Goal: Task Accomplishment & Management: Manage account settings

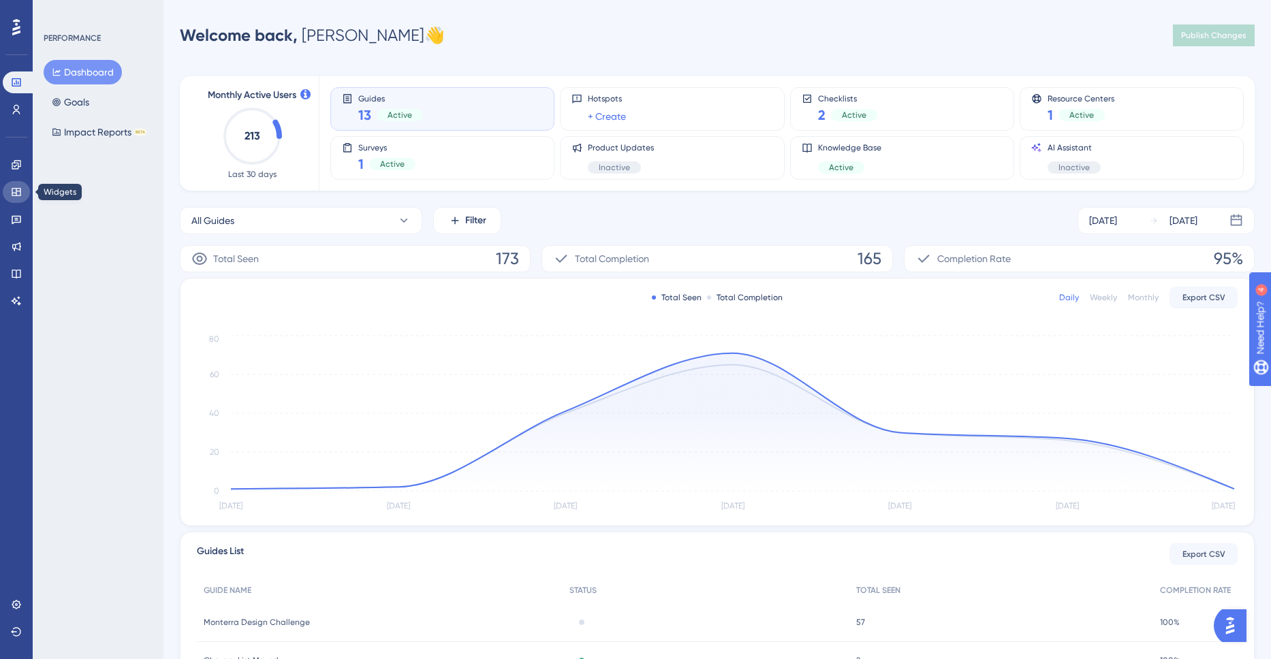
click at [22, 189] on link at bounding box center [16, 192] width 27 height 22
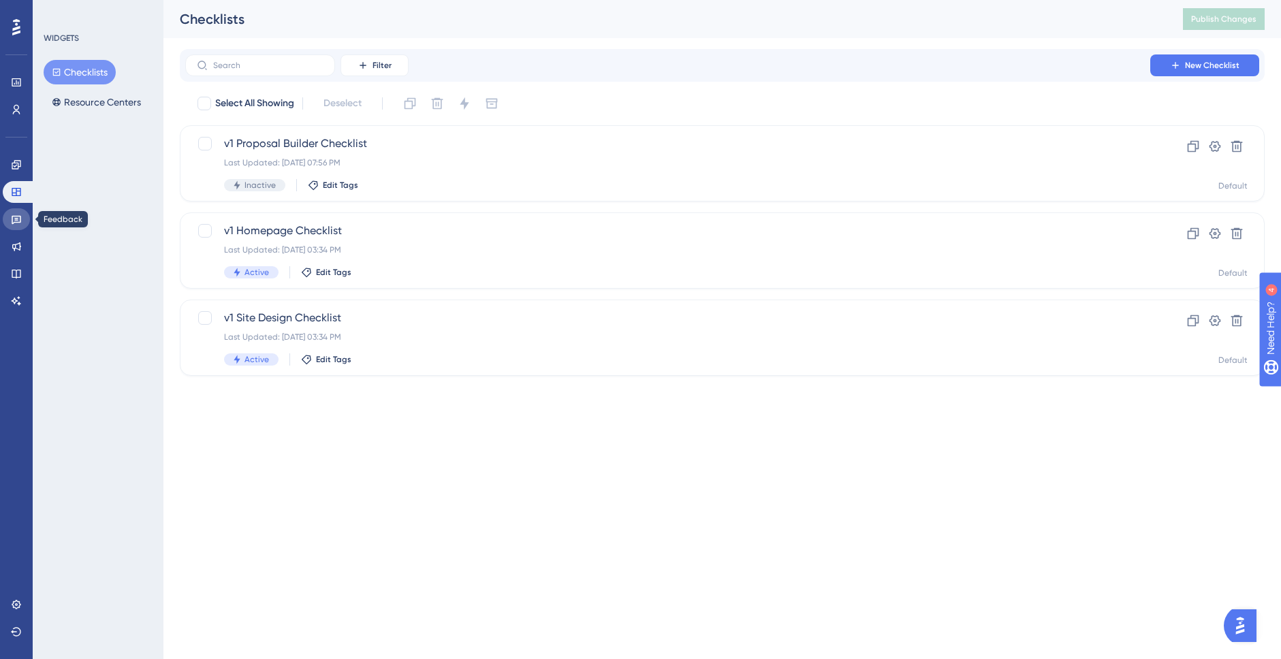
click at [20, 221] on icon at bounding box center [16, 219] width 11 height 11
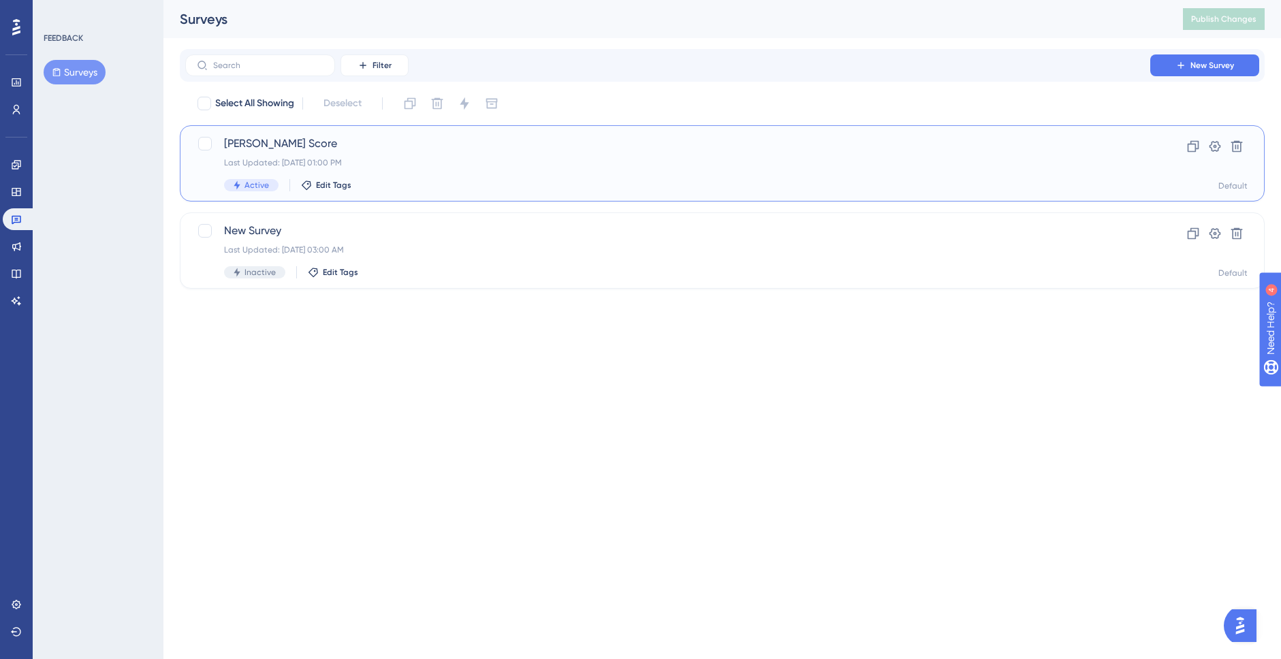
click at [314, 149] on span "[PERSON_NAME] Score" at bounding box center [667, 144] width 887 height 16
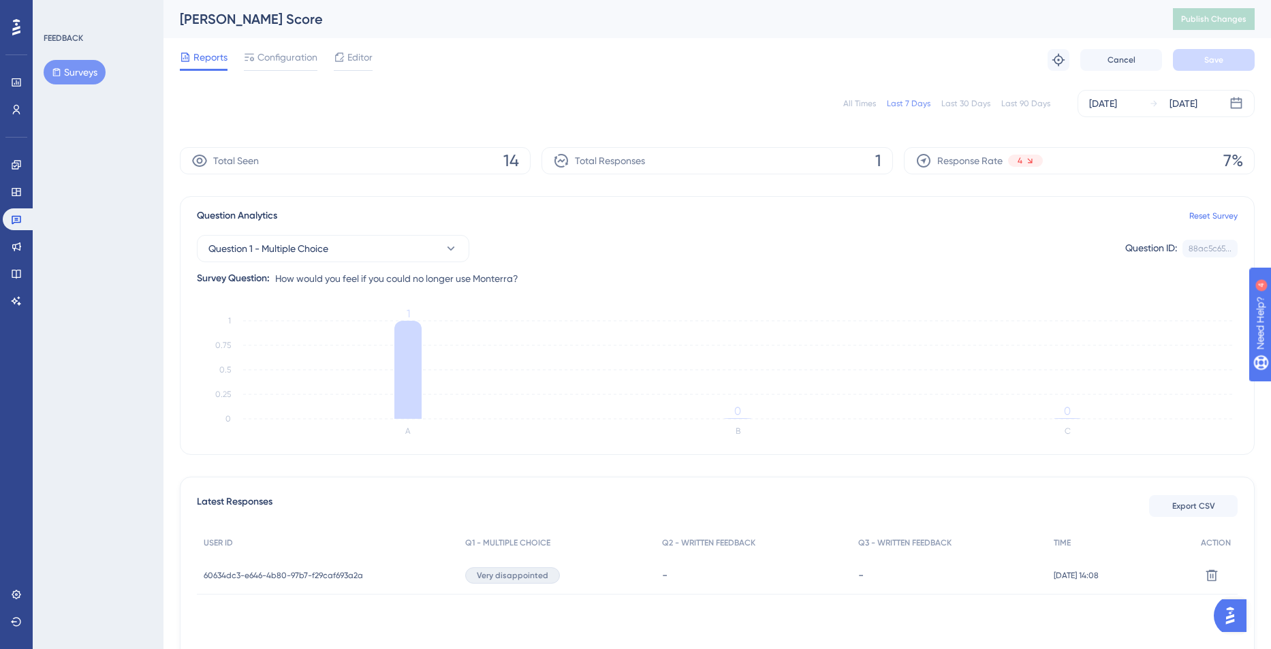
click at [1031, 103] on div "Last 90 Days" at bounding box center [1025, 103] width 49 height 11
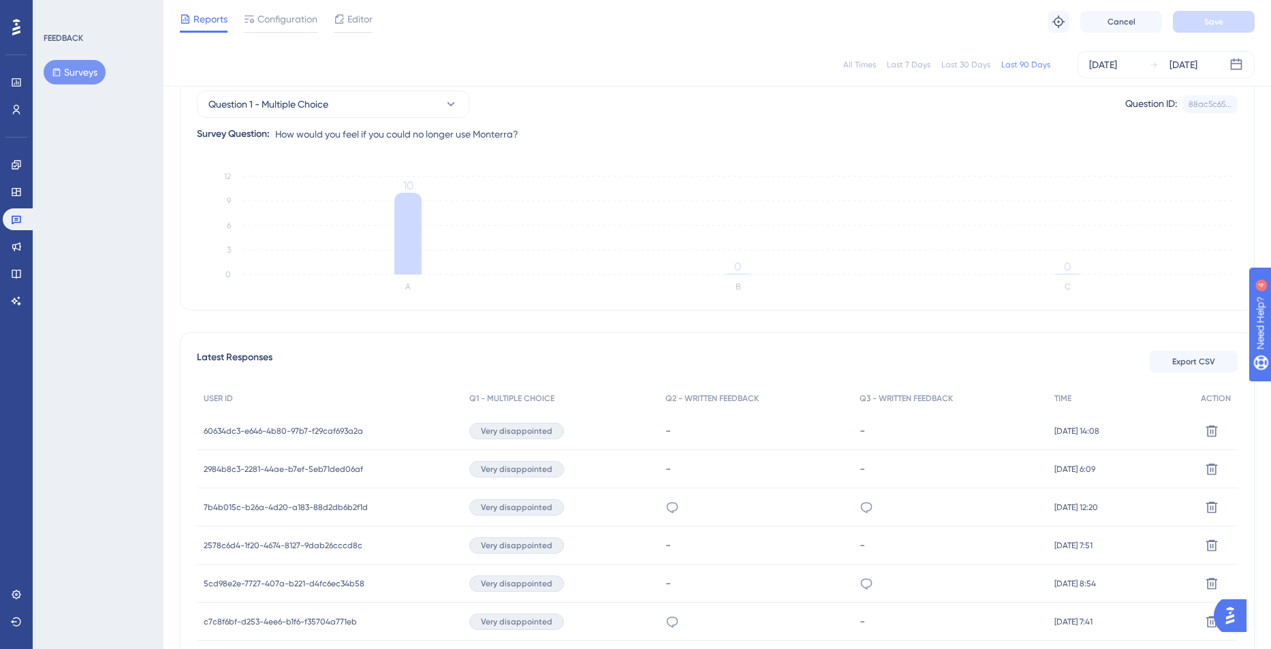
scroll to position [198, 0]
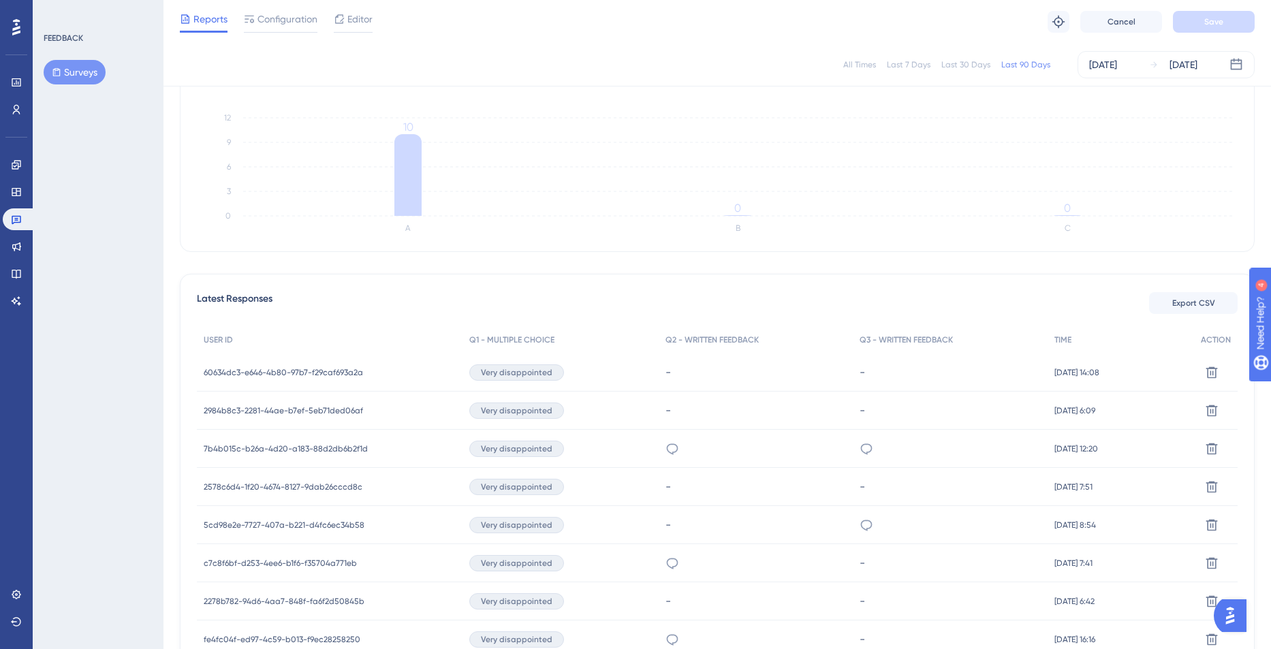
click at [309, 368] on span "60634dc3-e646-4b80-97b7-f29caf693a2a" at bounding box center [283, 372] width 159 height 11
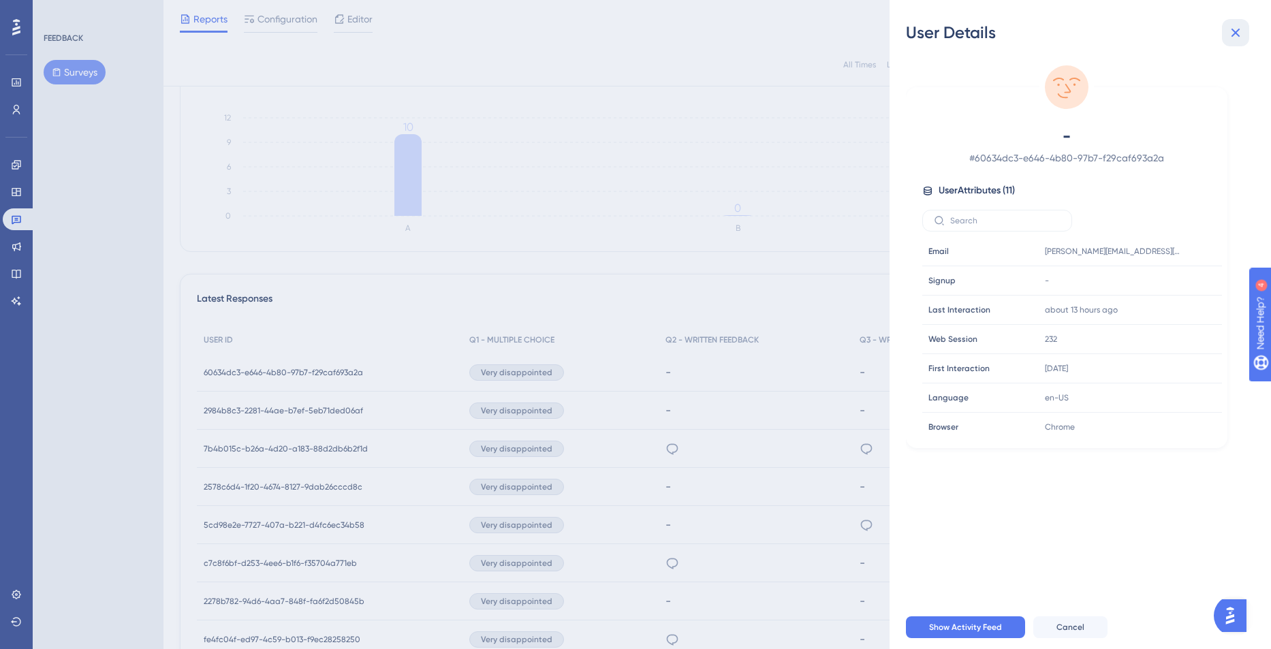
click at [1246, 35] on button at bounding box center [1235, 32] width 27 height 27
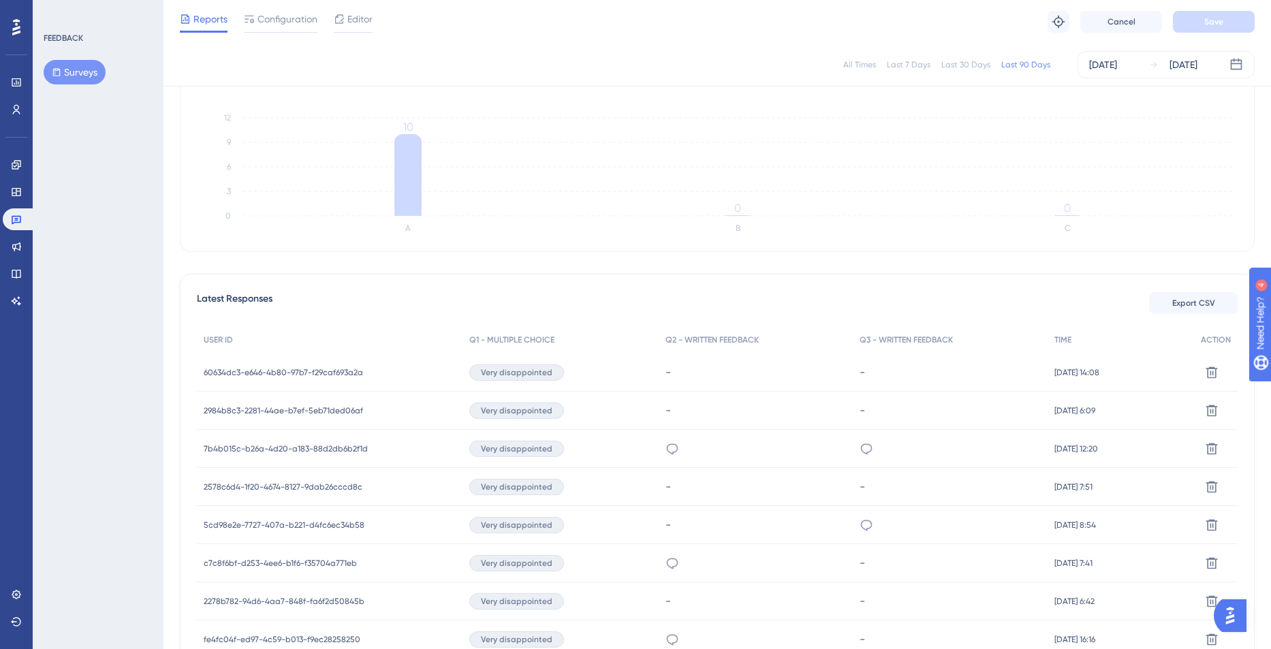
click at [317, 405] on span "2984b8c3-2281-44ae-b7ef-5eb71ded06af" at bounding box center [283, 410] width 159 height 11
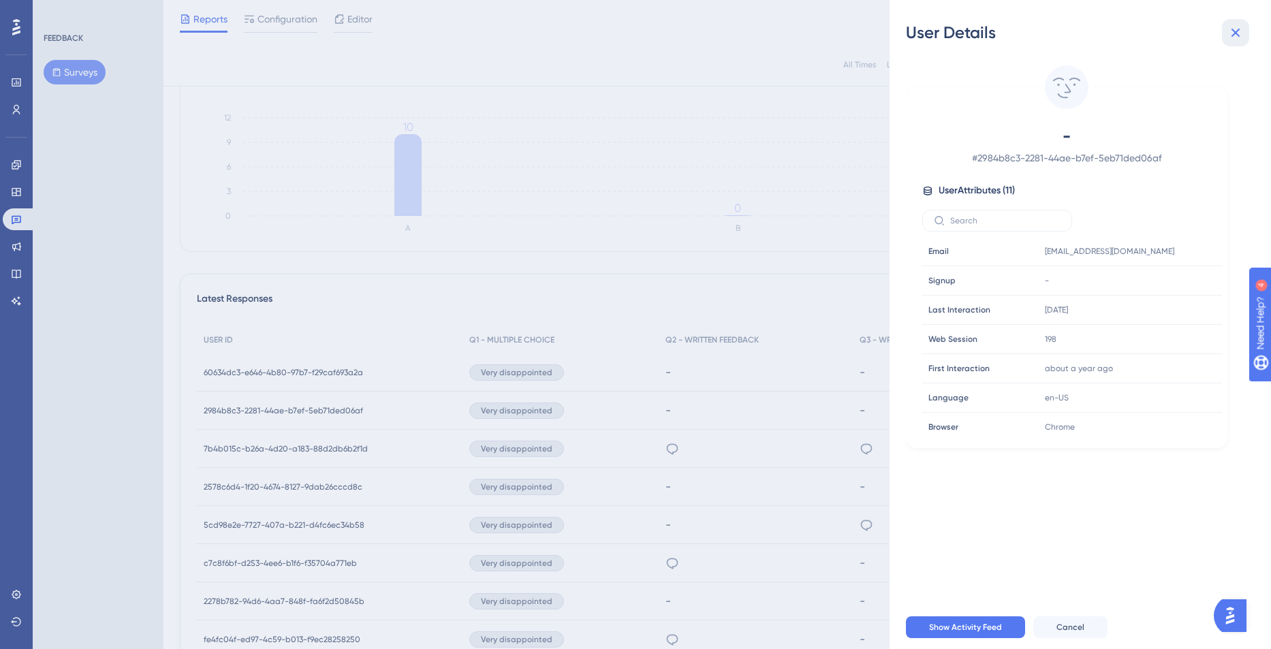
click at [1230, 34] on icon at bounding box center [1235, 33] width 16 height 16
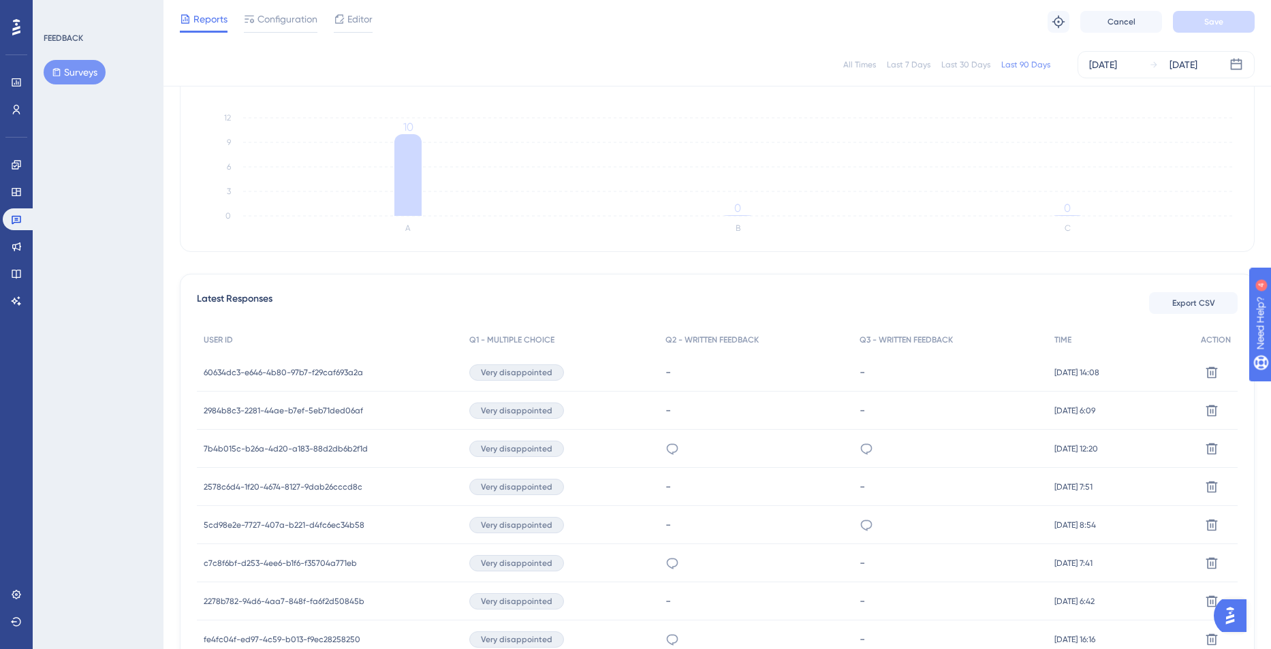
click at [346, 458] on div "7b4b015c-b26a-4d20-a183-88d2db6b2f1d 7b4b015c-b26a-4d20-a183-88d2db6b2f1d" at bounding box center [286, 449] width 164 height 38
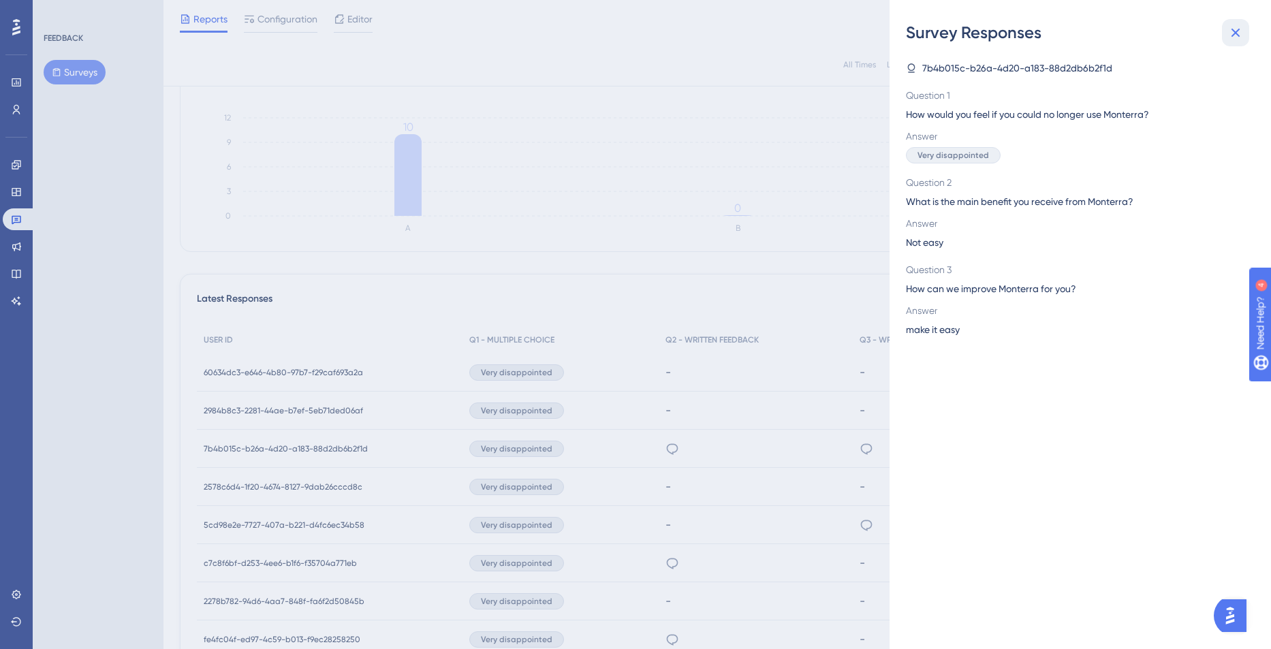
click at [1236, 31] on icon at bounding box center [1235, 33] width 9 height 9
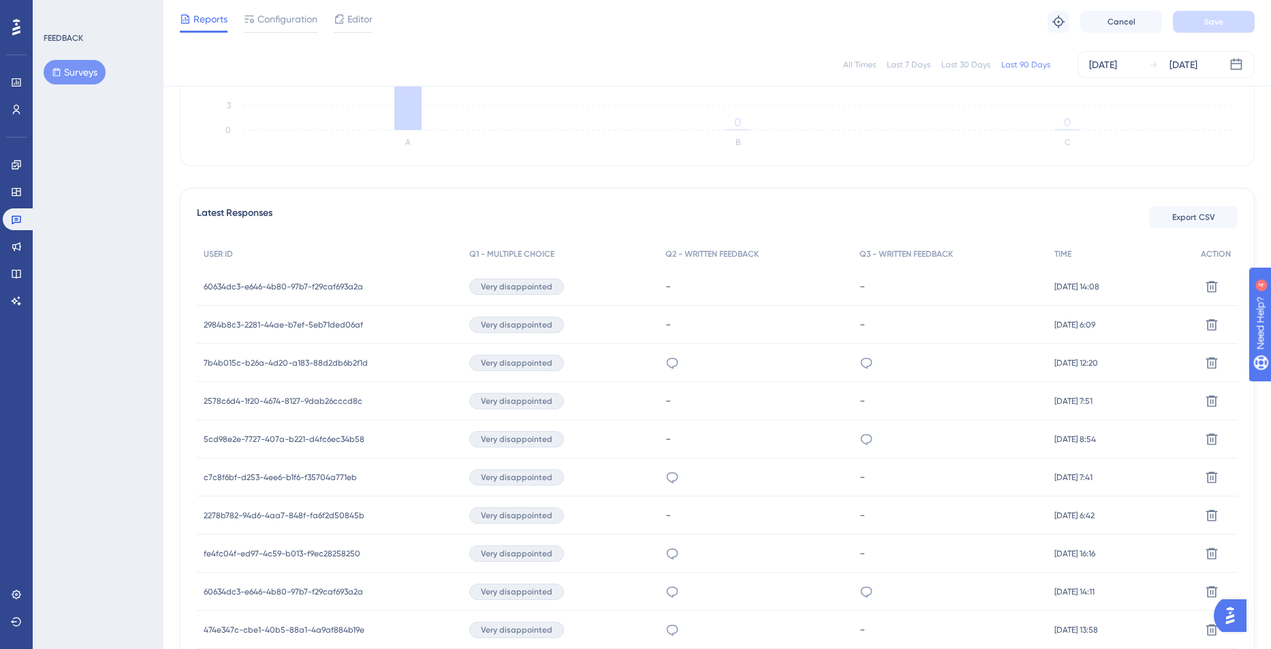
scroll to position [388, 0]
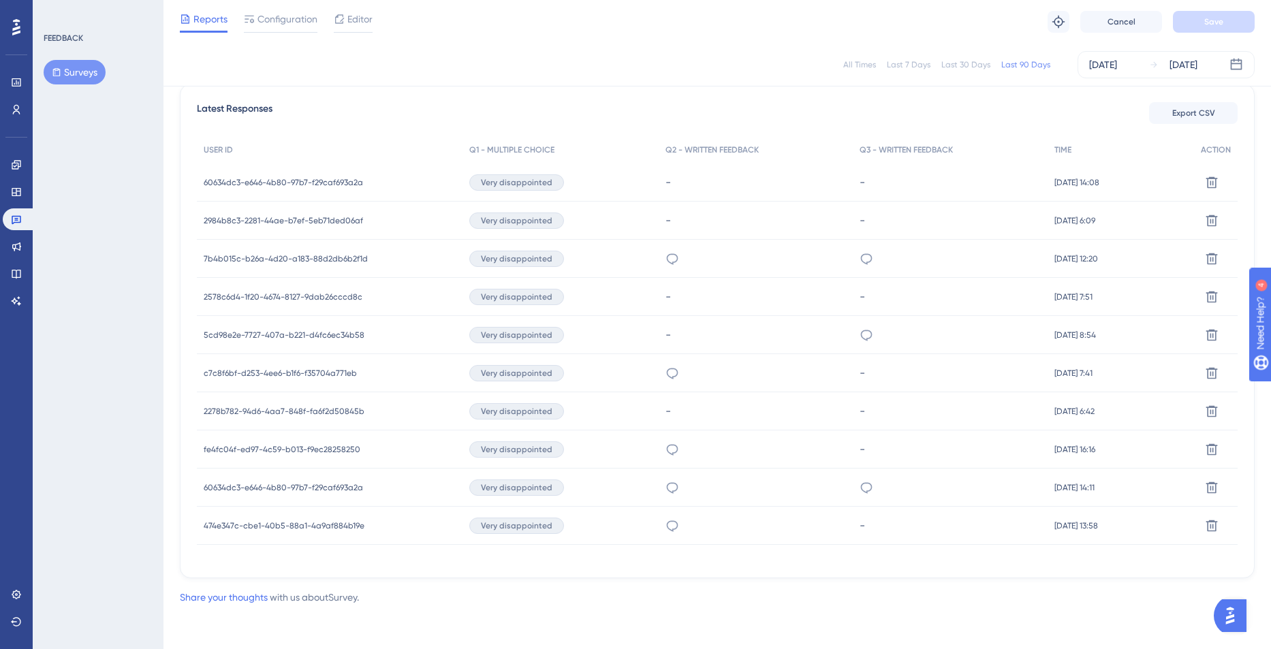
click at [296, 381] on div "c7c8f6bf-d253-4ee6-b1f6-f35704a771eb c7c8f6bf-d253-4ee6-b1f6-f35704a771eb" at bounding box center [280, 373] width 153 height 38
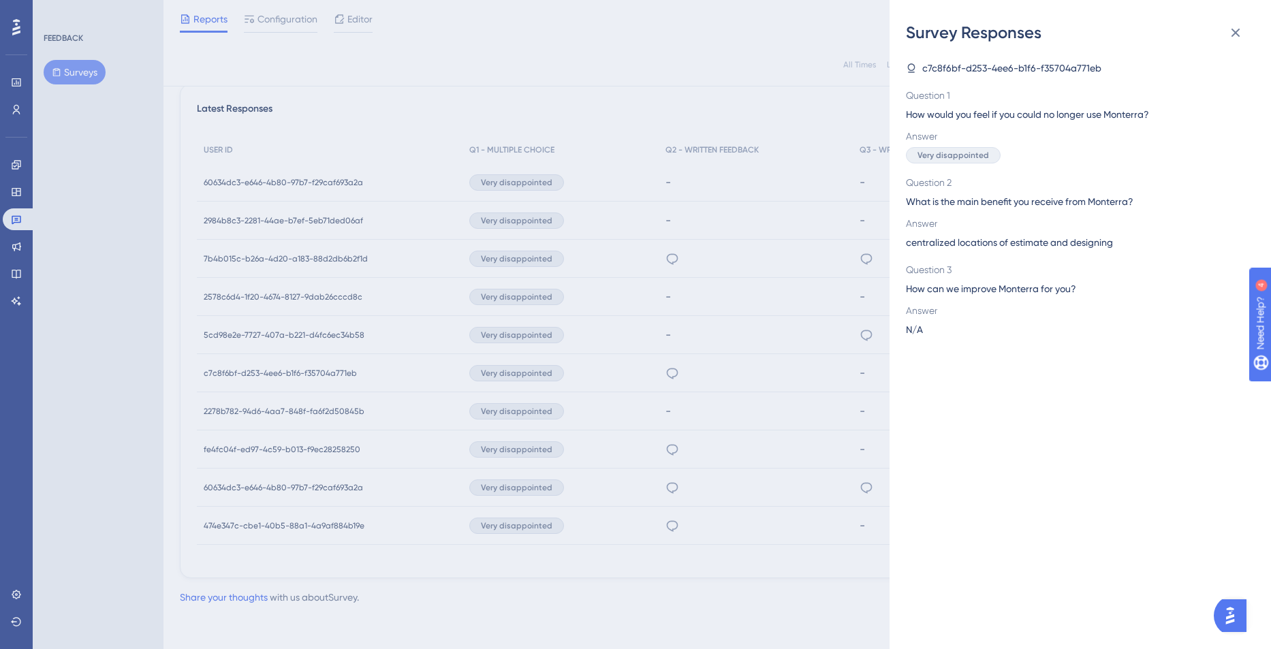
click at [293, 398] on div "Survey Responses c7c8f6bf-d253-4ee6-b1f6-f35704a771eb Question 1 How would you …" at bounding box center [635, 324] width 1271 height 649
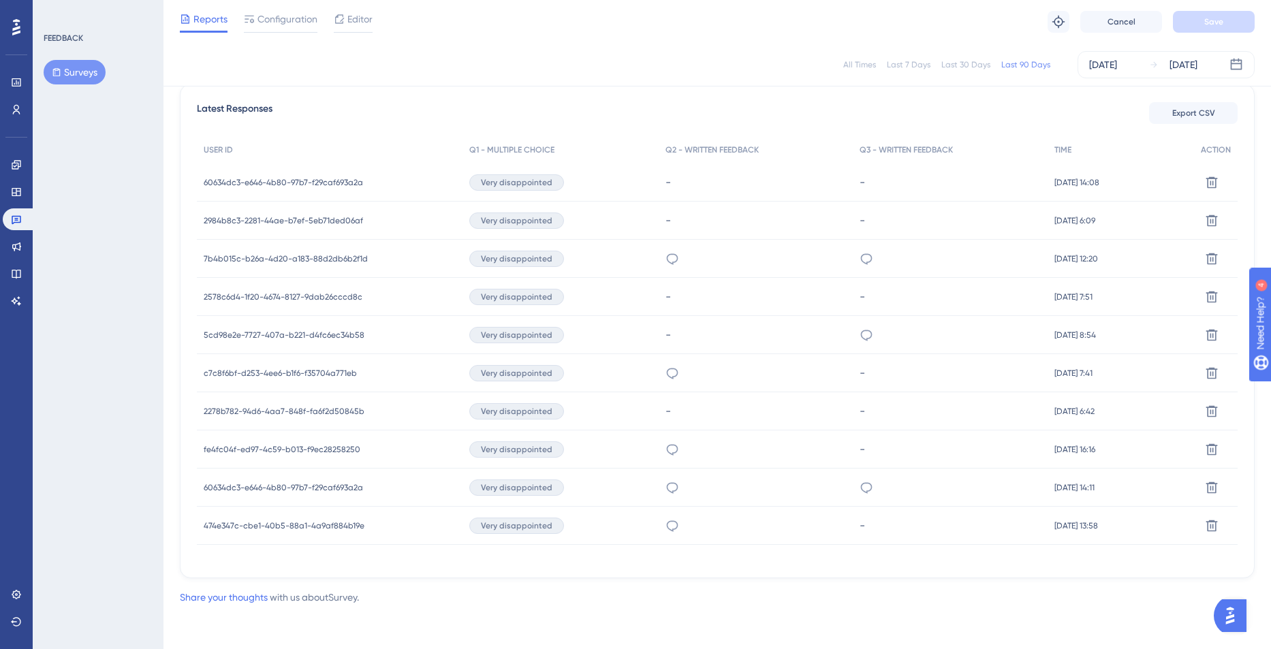
click at [289, 404] on div "2278b782-94d6-4aa7-848f-fa6f2d50845b 2278b782-94d6-4aa7-848f-fa6f2d50845b" at bounding box center [284, 411] width 161 height 38
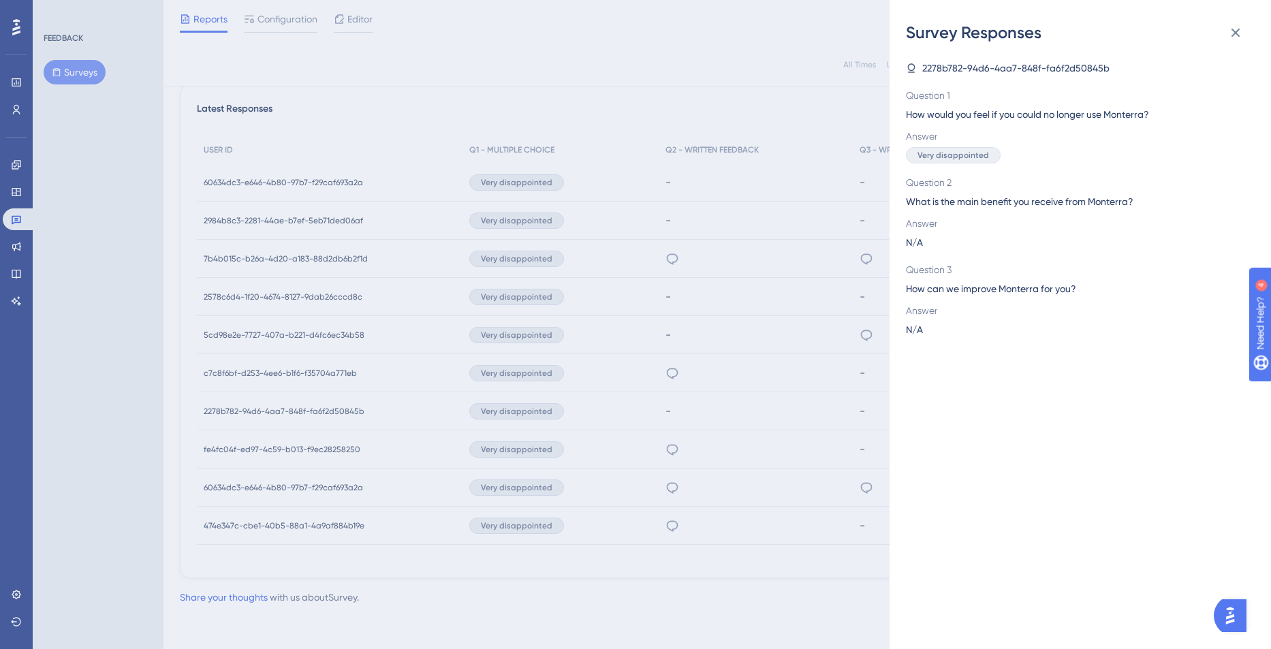
click at [274, 438] on div "Survey Responses 2278b782-94d6-4aa7-848f-fa6f2d50845b Question 1 How would you …" at bounding box center [635, 324] width 1271 height 649
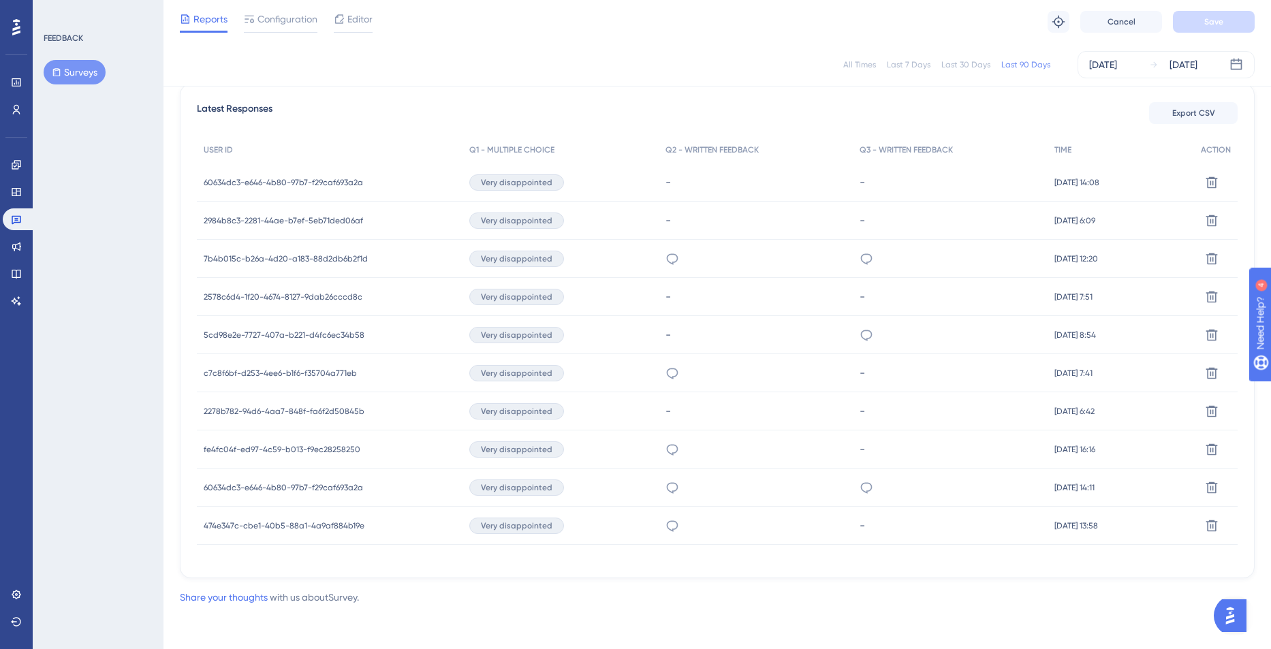
click at [296, 347] on div "5cd98e2e-7727-407a-b221-d4fc6ec34b58 5cd98e2e-7727-407a-b221-d4fc6ec34b58" at bounding box center [284, 335] width 161 height 38
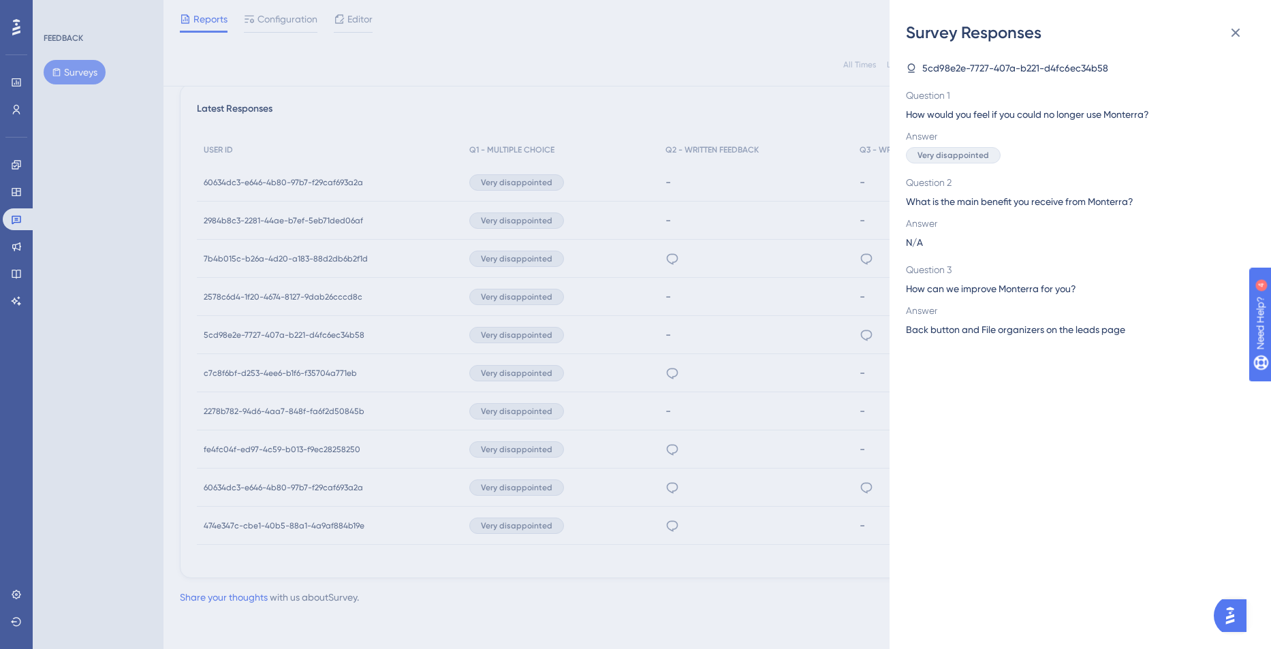
click at [296, 343] on div "Survey Responses 5cd98e2e-7727-407a-b221-d4fc6ec34b58 Question 1 How would you …" at bounding box center [635, 324] width 1271 height 649
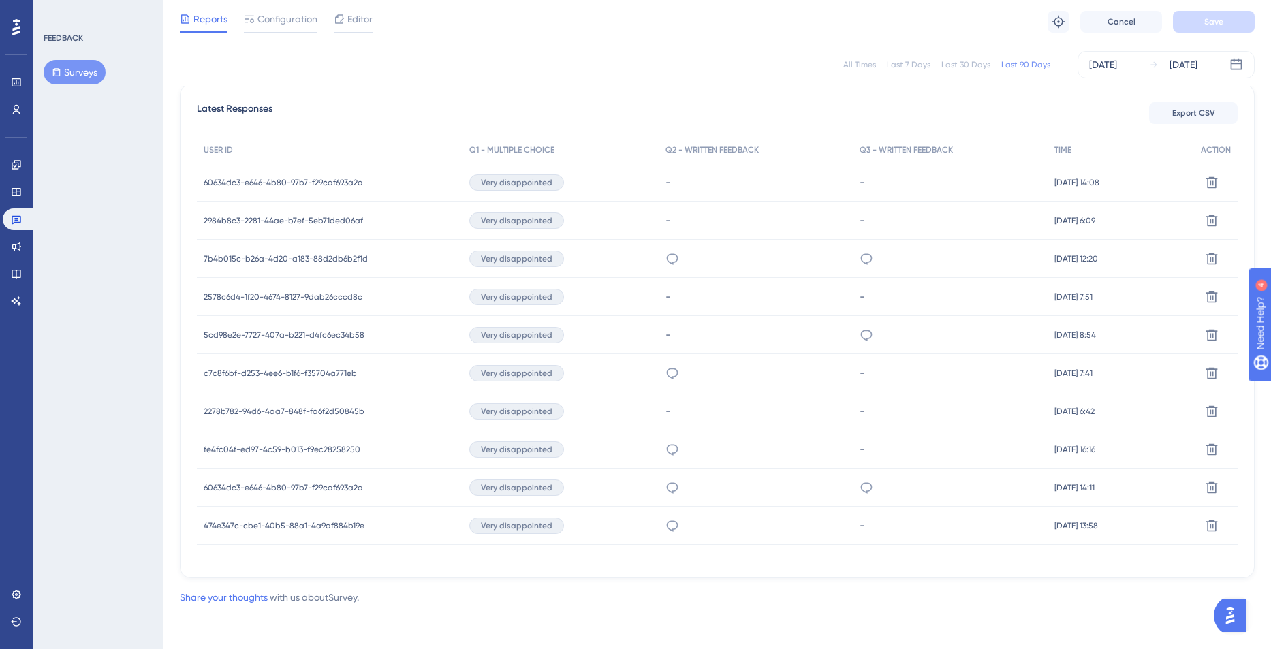
click at [294, 336] on span "5cd98e2e-7727-407a-b221-d4fc6ec34b58" at bounding box center [284, 335] width 161 height 11
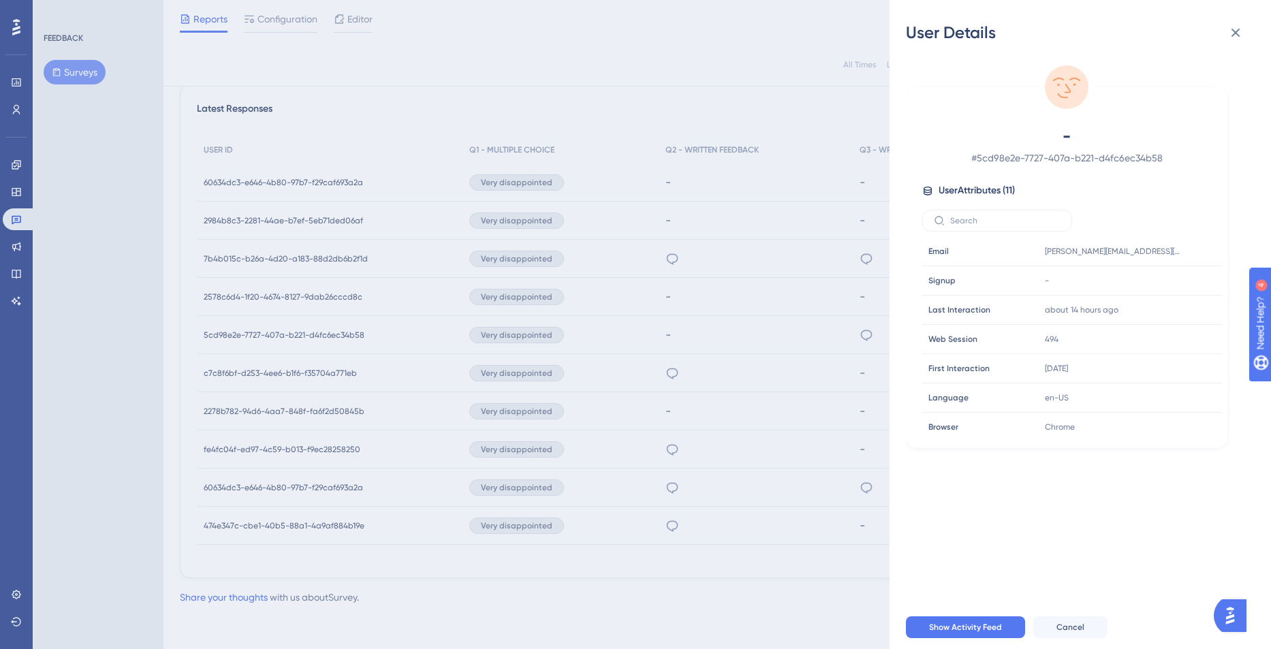
click at [289, 506] on div "User Details - # 5cd98e2e-7727-407a-b221-d4fc6ec34b58 User Attributes ( 11 ) Em…" at bounding box center [635, 324] width 1271 height 649
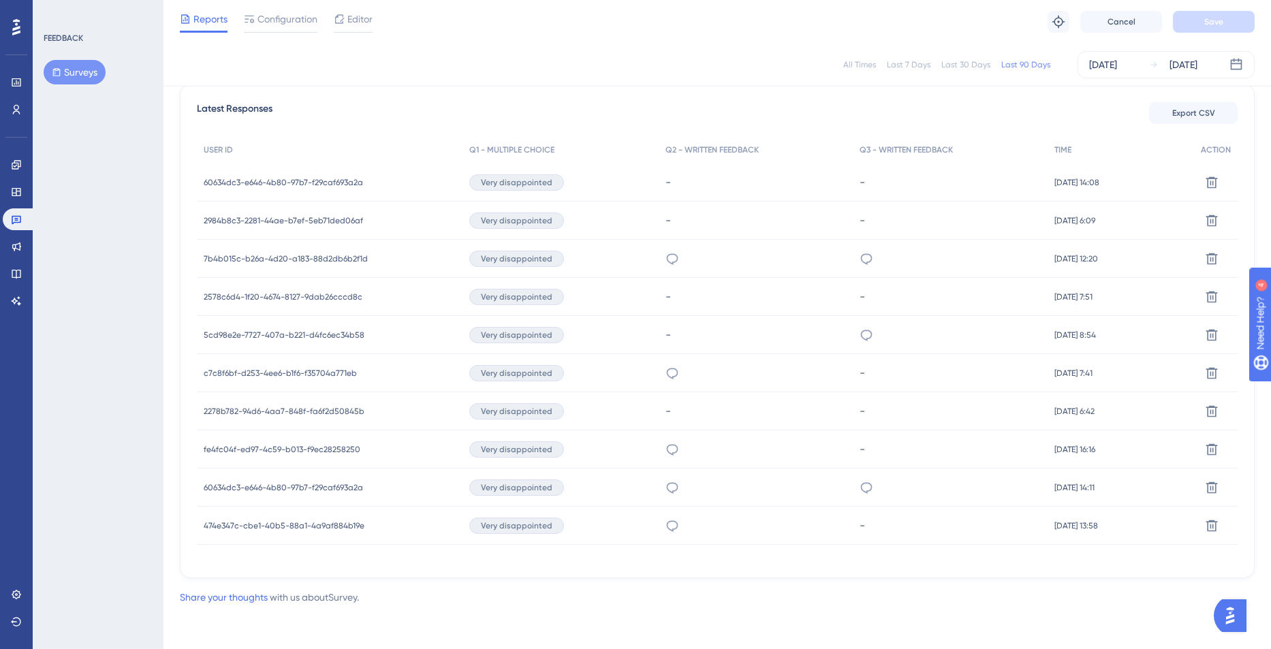
click at [285, 522] on span "474e347c-cbe1-40b5-88a1-4a9af884b19e" at bounding box center [284, 525] width 161 height 11
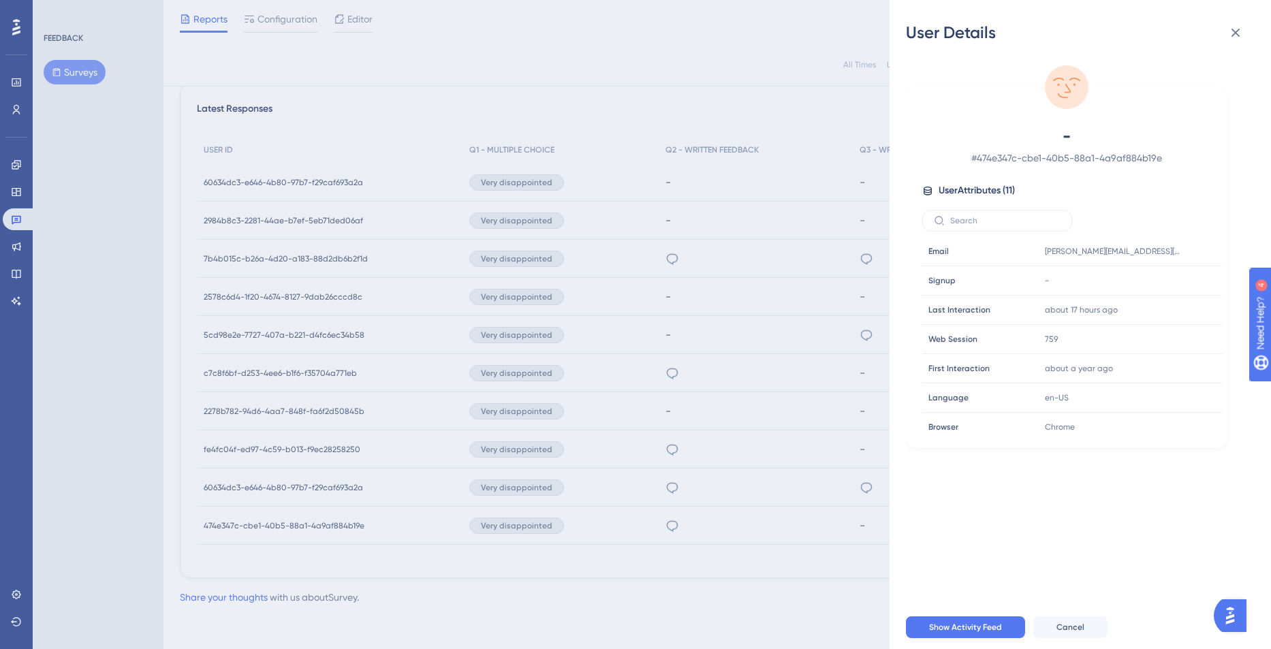
click at [281, 510] on div "User Details - # 474e347c-cbe1-40b5-88a1-4a9af884b19e User Attributes ( 11 ) Em…" at bounding box center [635, 324] width 1271 height 649
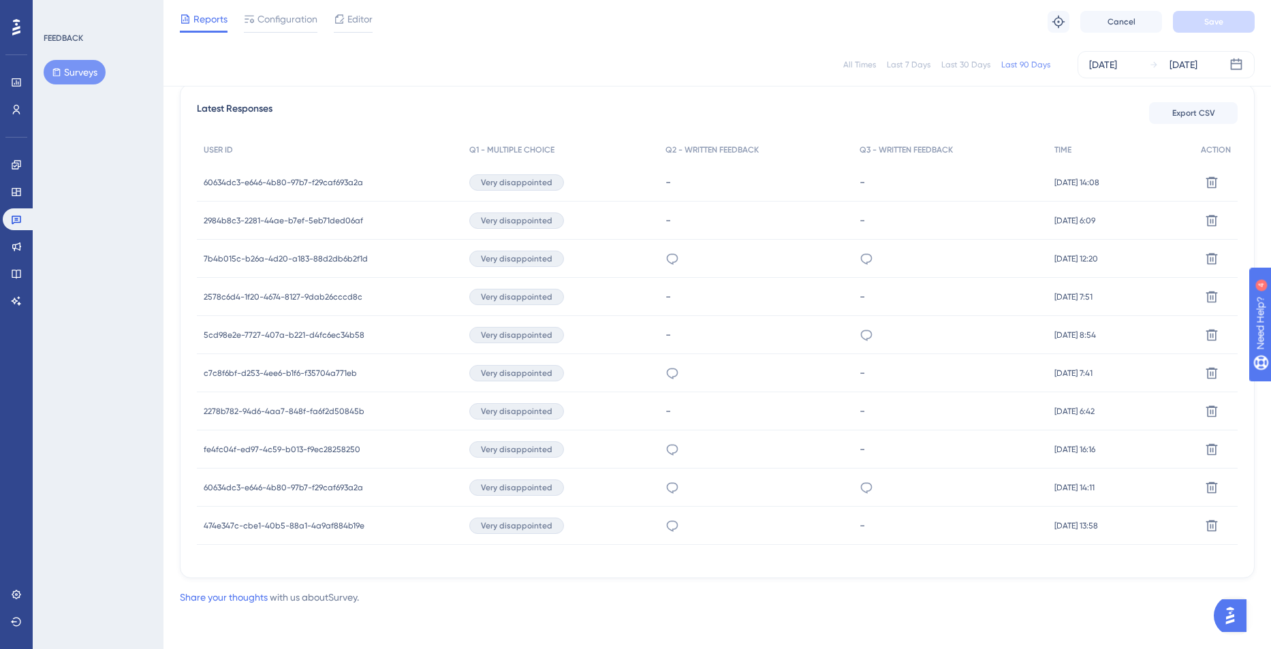
click at [280, 492] on div "60634dc3-e646-4b80-97b7-f29caf693a2a 60634dc3-e646-4b80-97b7-f29caf693a2a" at bounding box center [283, 488] width 159 height 38
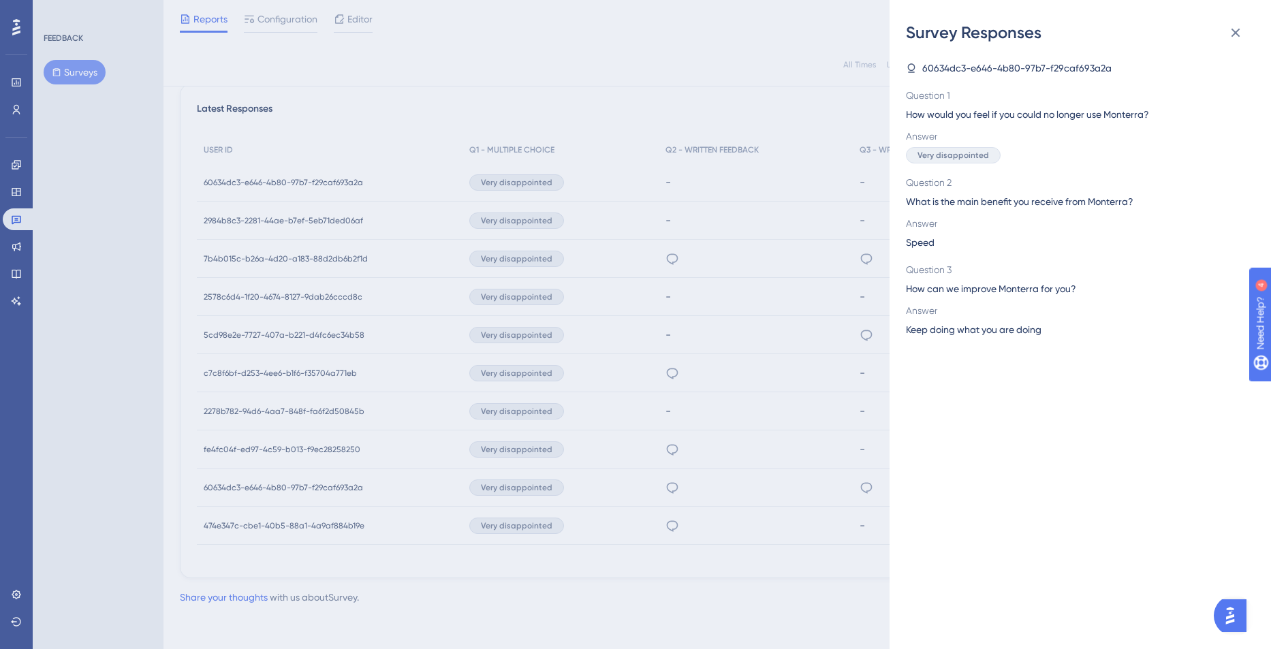
click at [280, 490] on div "Survey Responses 60634dc3-e646-4b80-97b7-f29caf693a2a Question 1 How would you …" at bounding box center [635, 324] width 1271 height 649
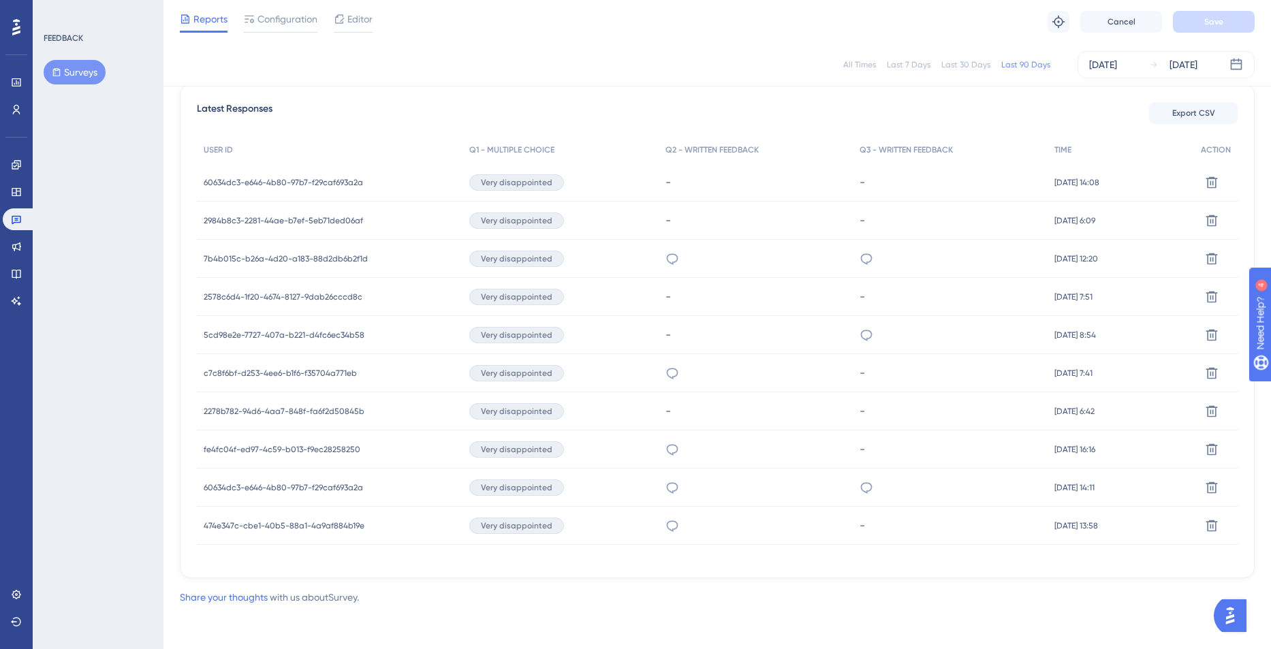
click at [279, 488] on span "60634dc3-e646-4b80-97b7-f29caf693a2a" at bounding box center [283, 487] width 159 height 11
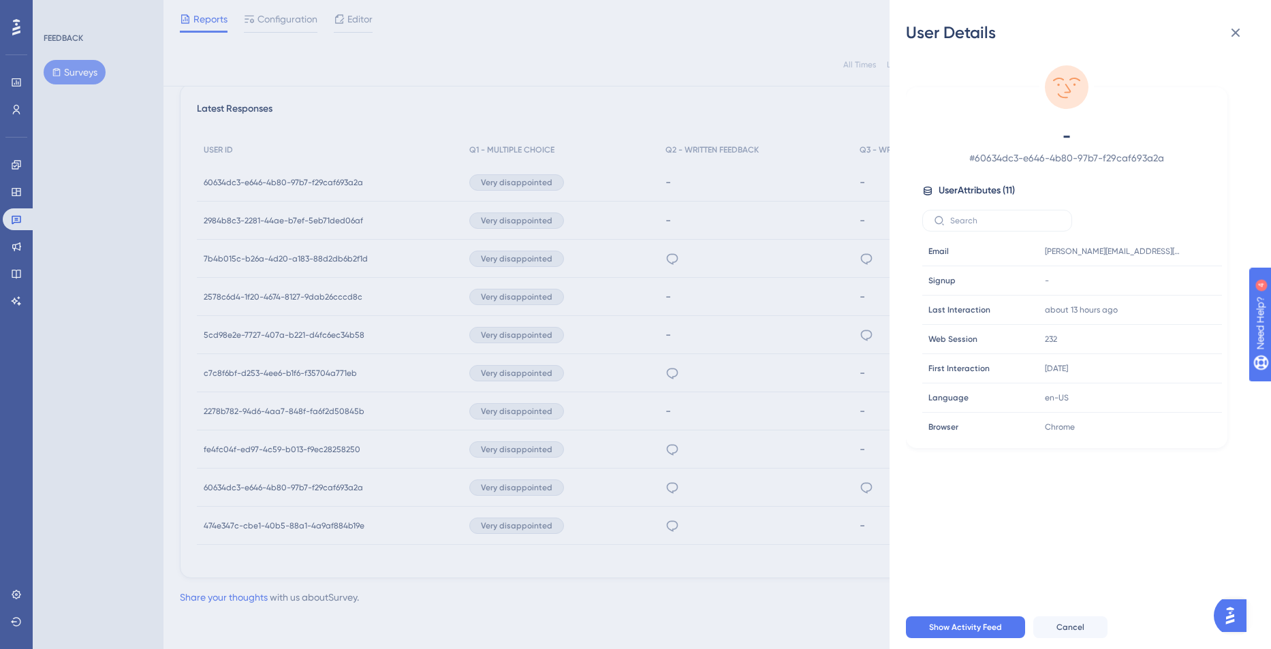
click at [279, 488] on div "User Details - # 60634dc3-e646-4b80-97b7-f29caf693a2a User Attributes ( 11 ) Em…" at bounding box center [635, 324] width 1271 height 649
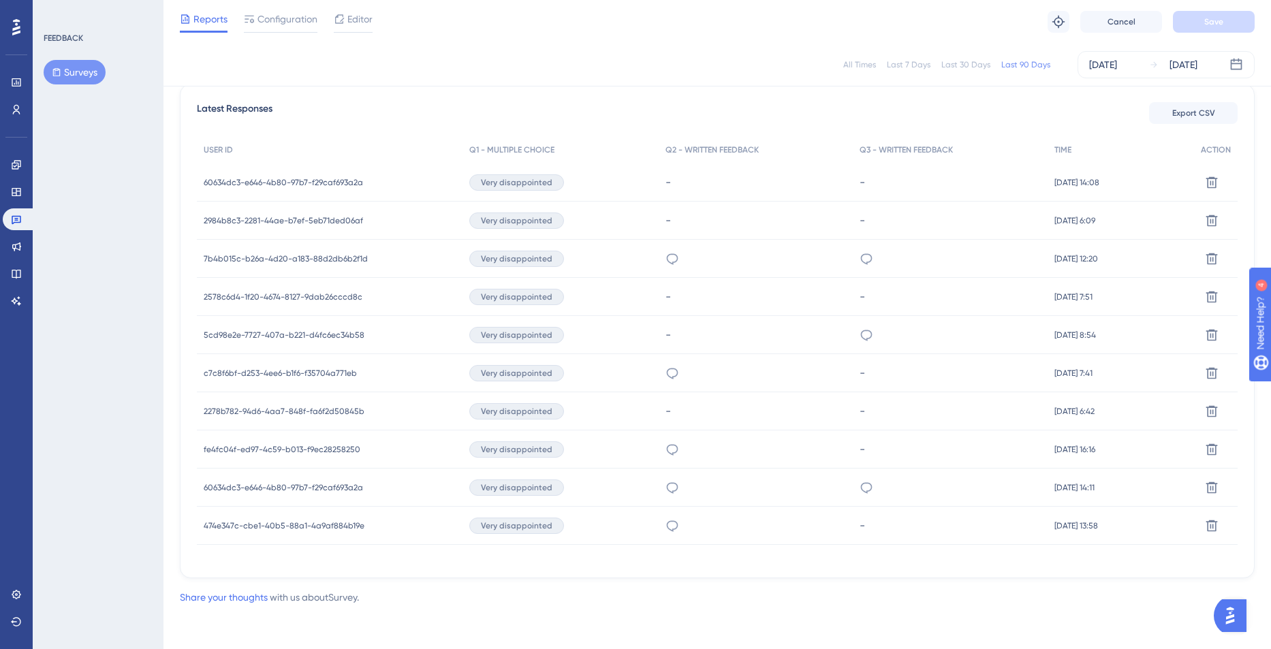
click at [299, 184] on span "60634dc3-e646-4b80-97b7-f29caf693a2a" at bounding box center [283, 182] width 159 height 11
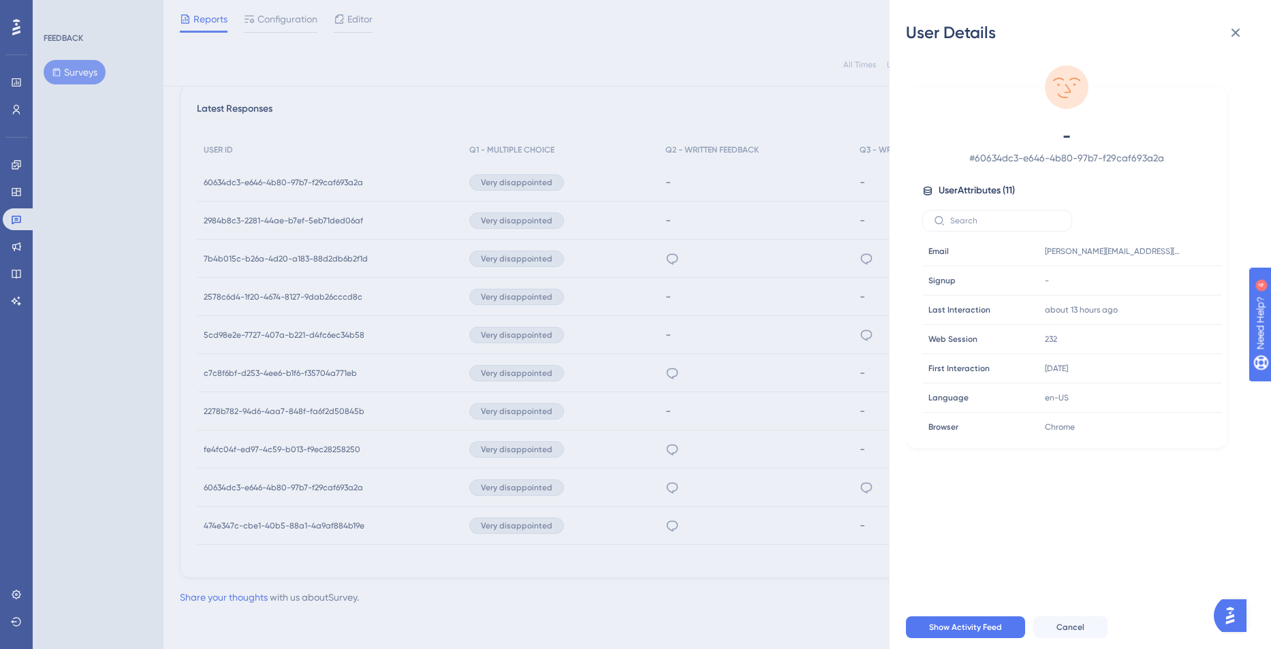
click at [298, 185] on div "User Details - # 60634dc3-e646-4b80-97b7-f29caf693a2a User Attributes ( 11 ) Em…" at bounding box center [635, 324] width 1271 height 649
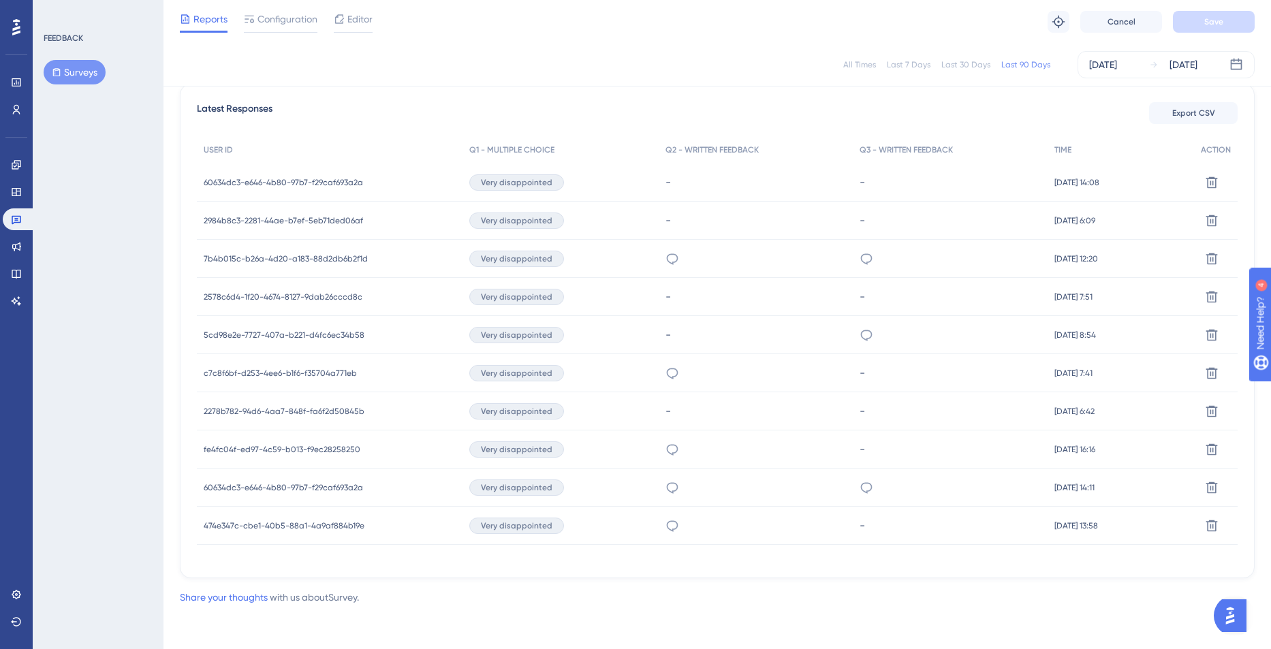
click at [10, 144] on div "Engagement Widgets Feedback Product Updates Knowledge Base AI Assistant" at bounding box center [16, 216] width 27 height 191
click at [16, 157] on link at bounding box center [16, 165] width 27 height 22
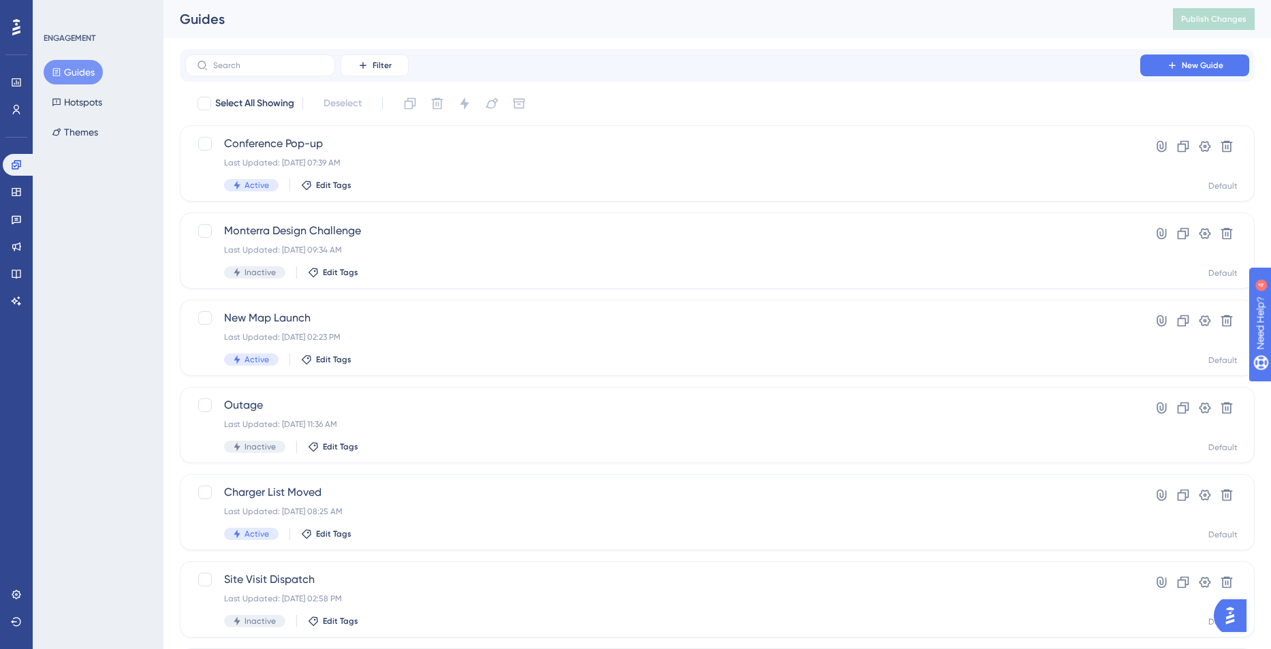
click at [104, 87] on div "Guides Hotspots Themes" at bounding box center [99, 102] width 110 height 84
click at [7, 206] on div "Engagement Widgets Feedback Product Updates Knowledge Base AI Assistant" at bounding box center [16, 233] width 27 height 158
click at [12, 210] on link at bounding box center [16, 219] width 27 height 22
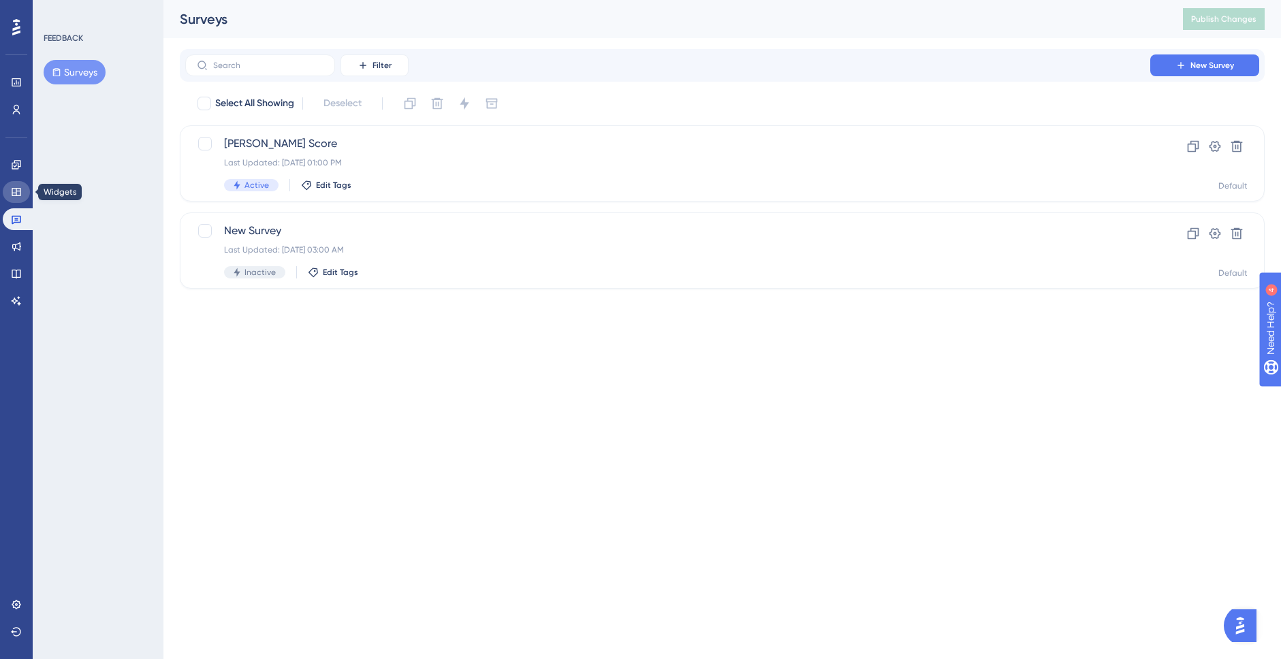
click at [18, 188] on icon at bounding box center [16, 192] width 9 height 8
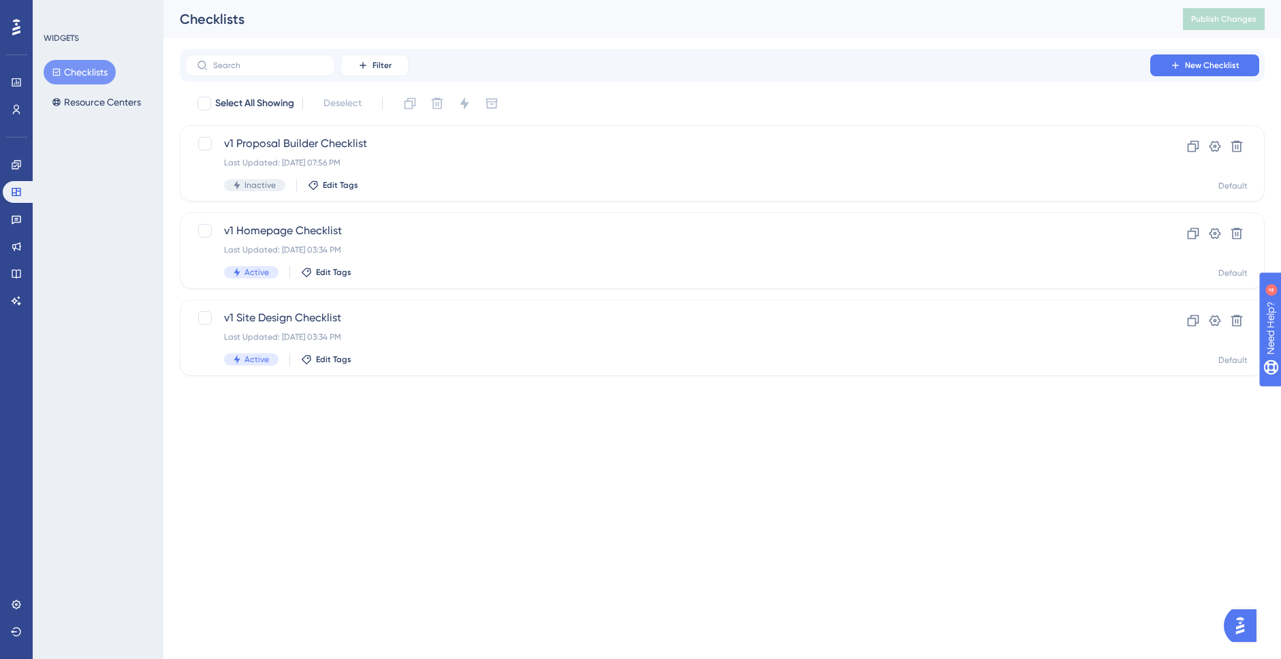
click at [14, 231] on div "Engagement Widgets Feedback Product Updates Knowledge Base AI Assistant" at bounding box center [16, 233] width 27 height 158
click at [20, 215] on icon at bounding box center [16, 219] width 11 height 11
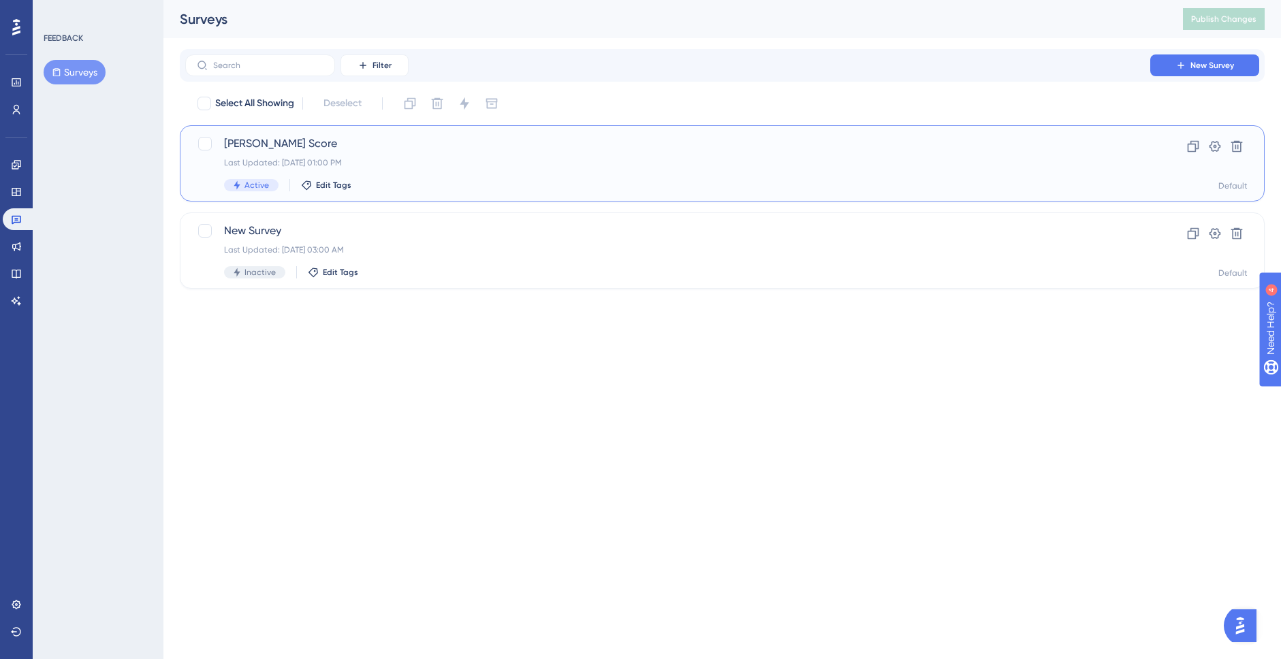
click at [418, 142] on span "[PERSON_NAME] Score" at bounding box center [667, 144] width 887 height 16
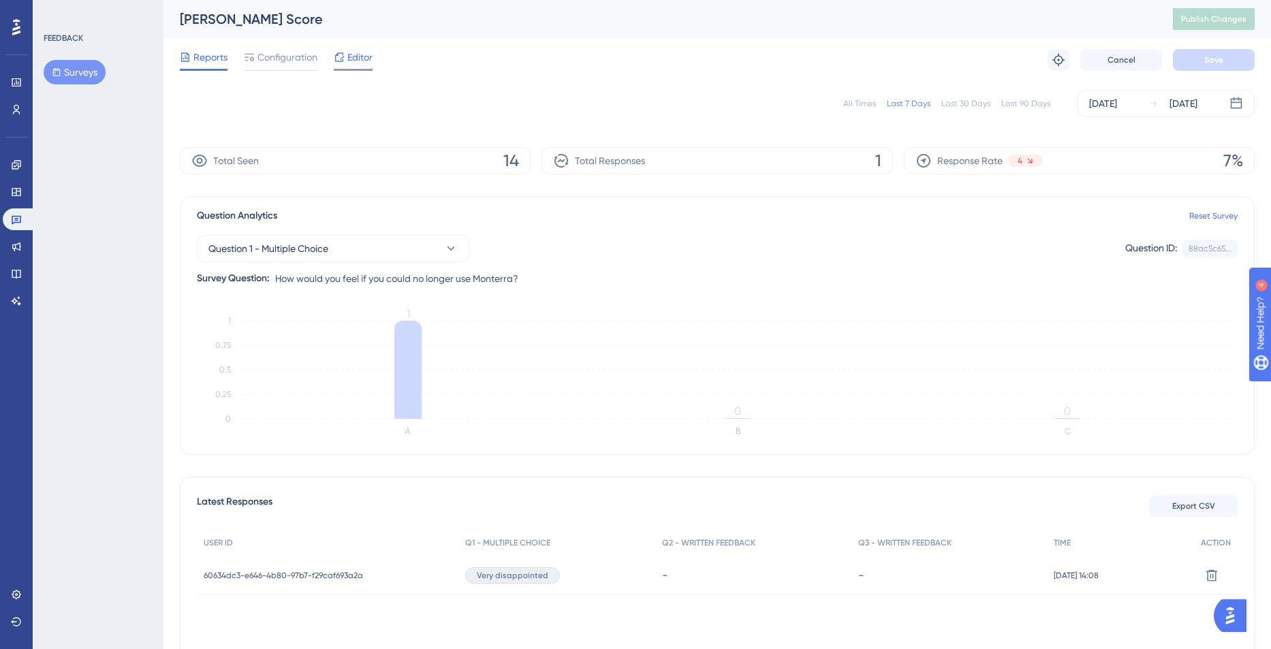
click at [357, 53] on span "Editor" at bounding box center [359, 57] width 25 height 16
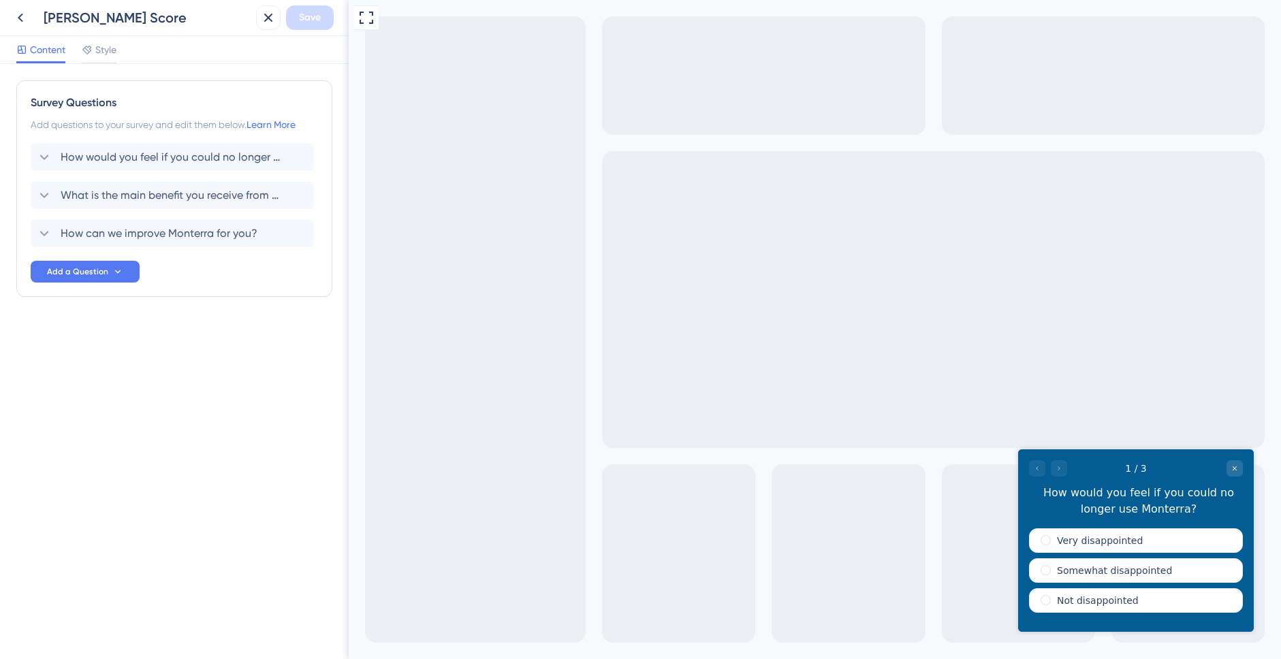
click at [35, 18] on div "[PERSON_NAME] Score" at bounding box center [129, 17] width 242 height 25
click at [28, 14] on button at bounding box center [20, 17] width 25 height 25
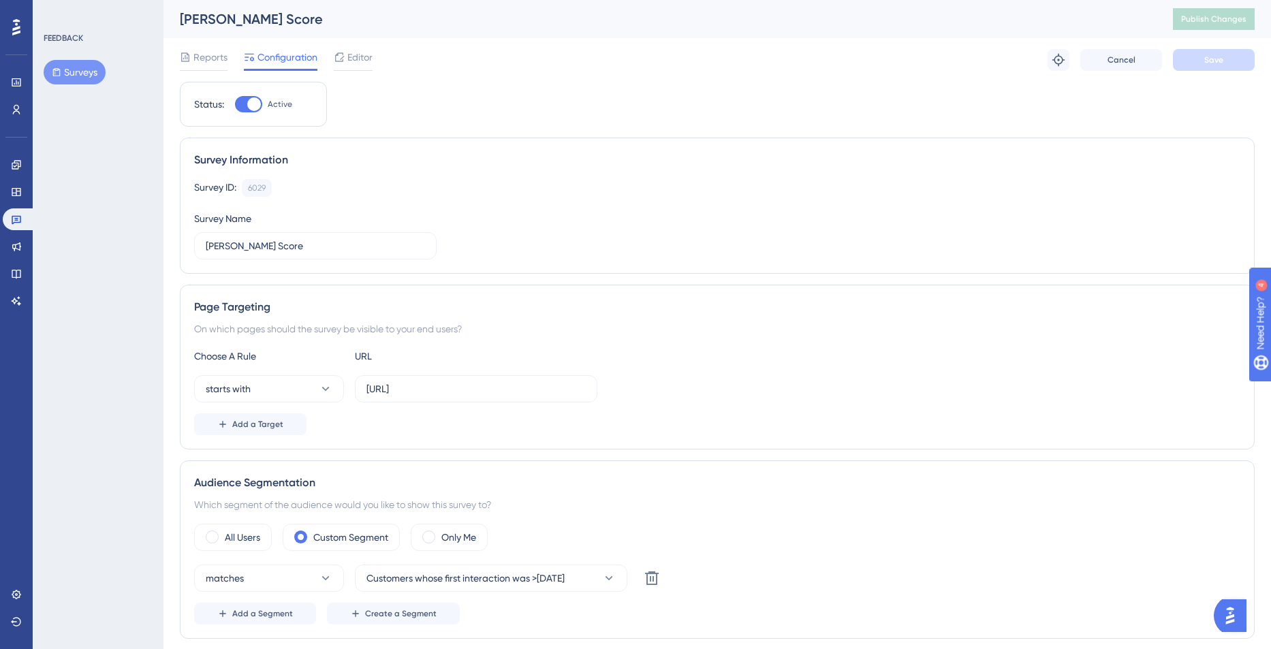
click at [281, 63] on span "Configuration" at bounding box center [287, 57] width 60 height 16
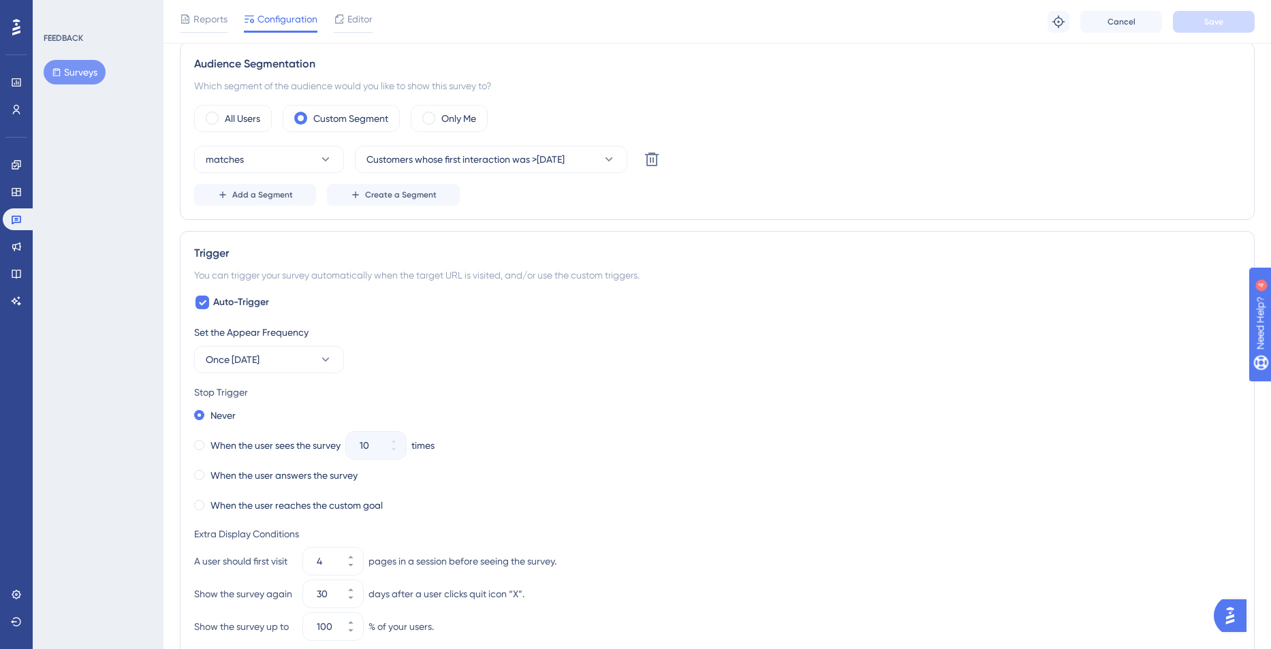
scroll to position [452, 0]
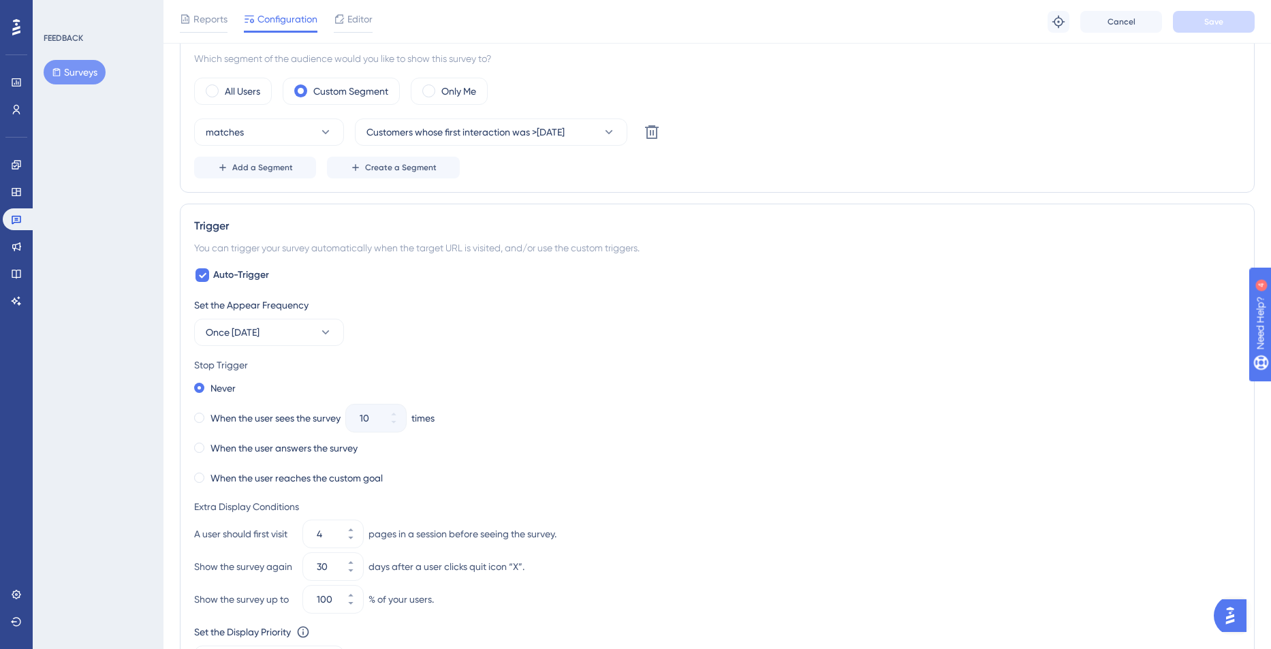
click at [251, 459] on div "Never When the user sees the survey 10 times When the user answers the survey W…" at bounding box center [717, 433] width 1046 height 109
click at [255, 455] on label "When the user answers the survey" at bounding box center [283, 448] width 147 height 16
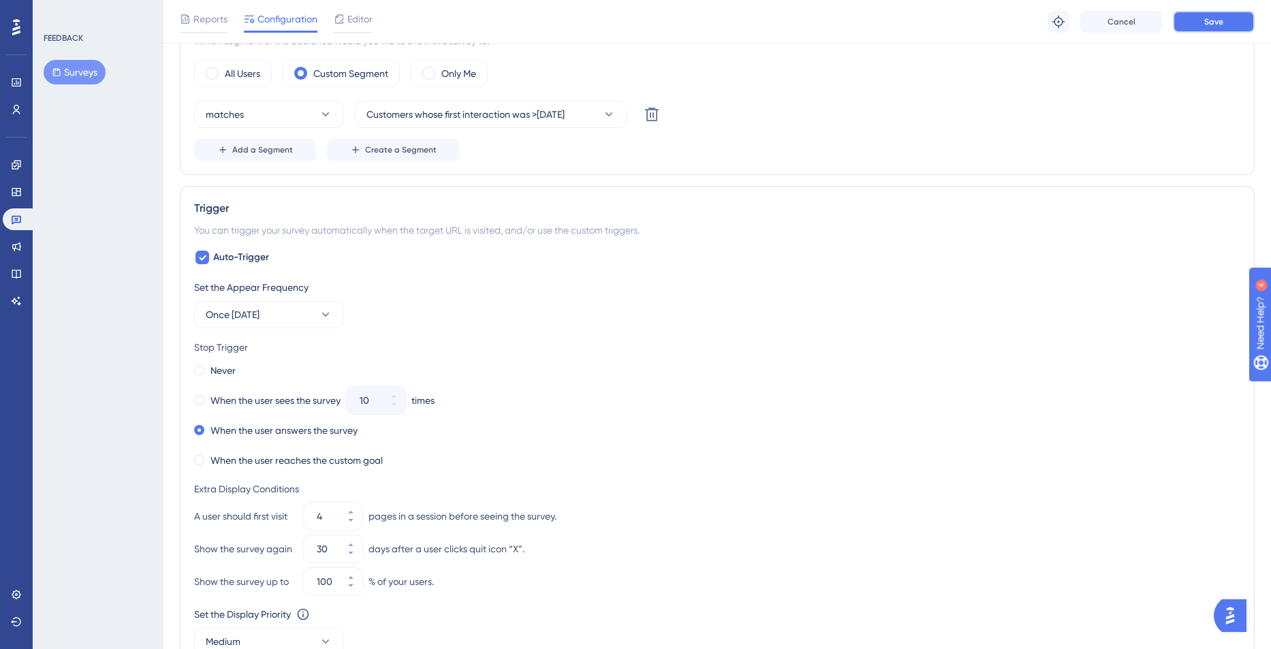
click at [1227, 26] on button "Save" at bounding box center [1214, 22] width 82 height 22
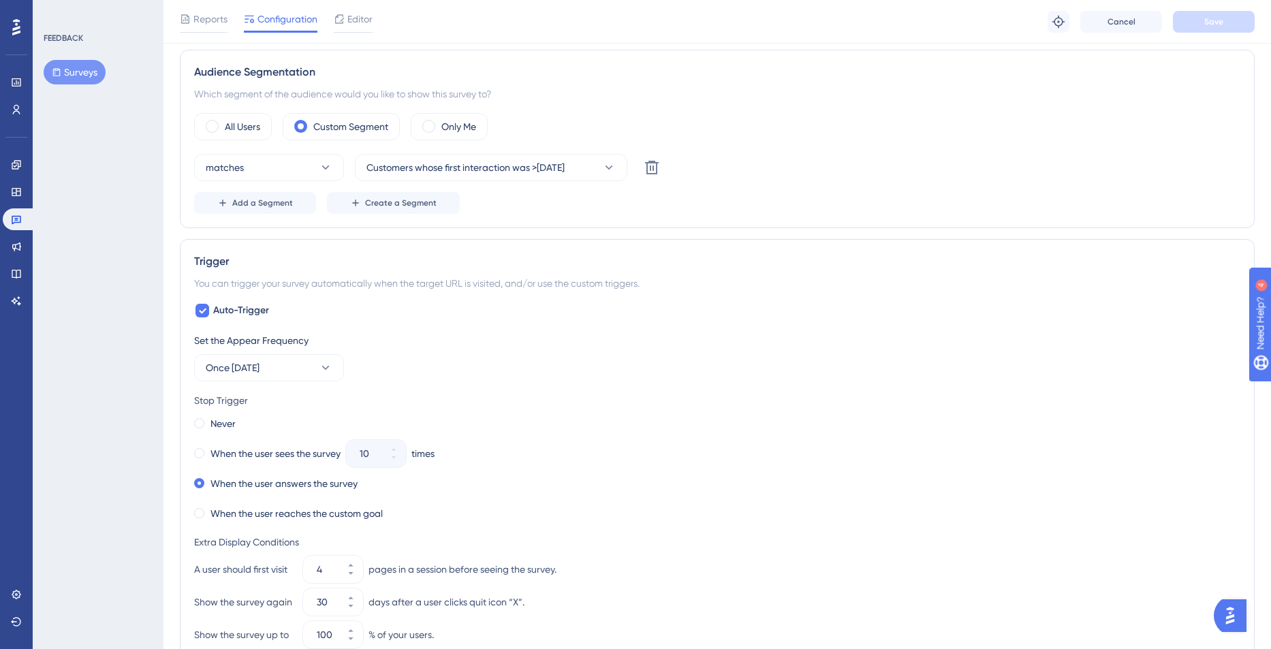
scroll to position [486, 0]
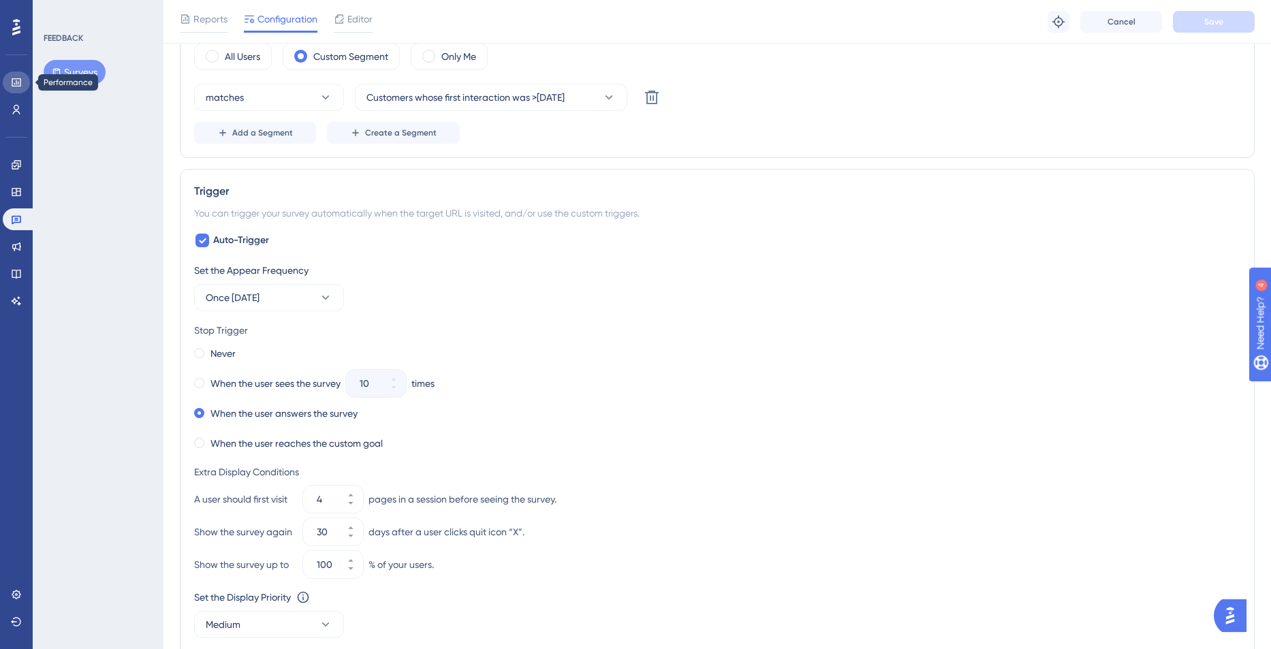
click at [22, 72] on link at bounding box center [16, 83] width 27 height 22
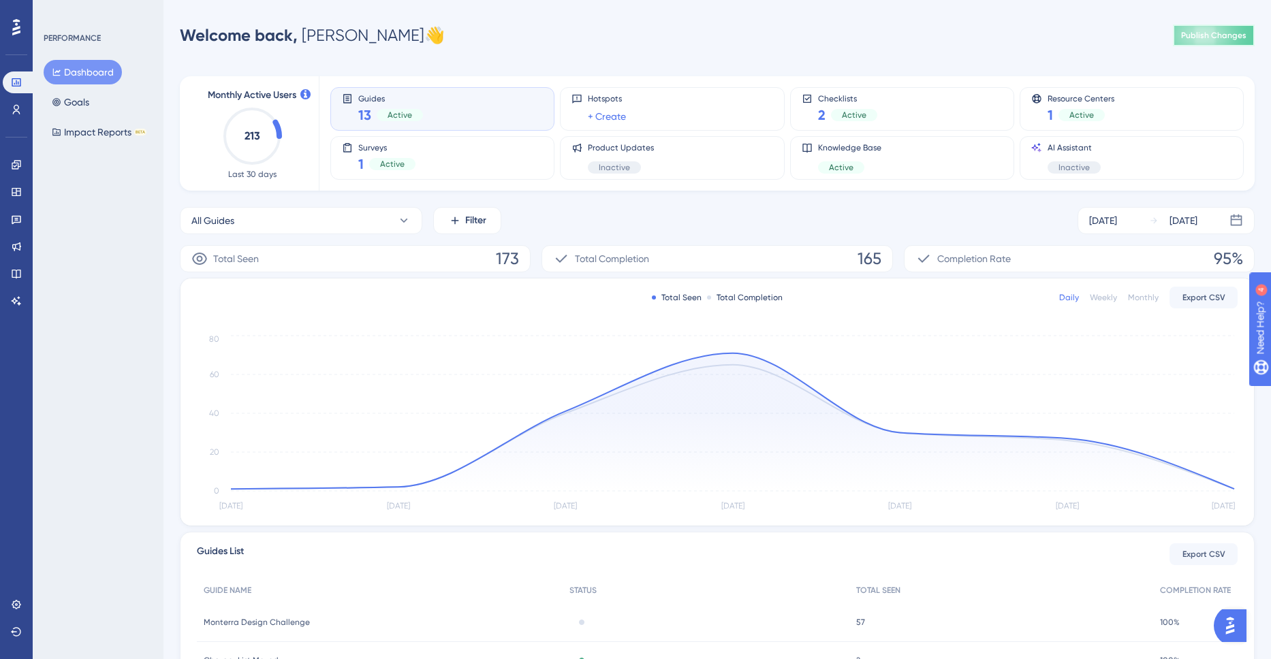
click at [1191, 41] on button "Publish Changes" at bounding box center [1214, 36] width 82 height 22
click at [8, 223] on link at bounding box center [16, 219] width 27 height 22
